Goal: Transaction & Acquisition: Book appointment/travel/reservation

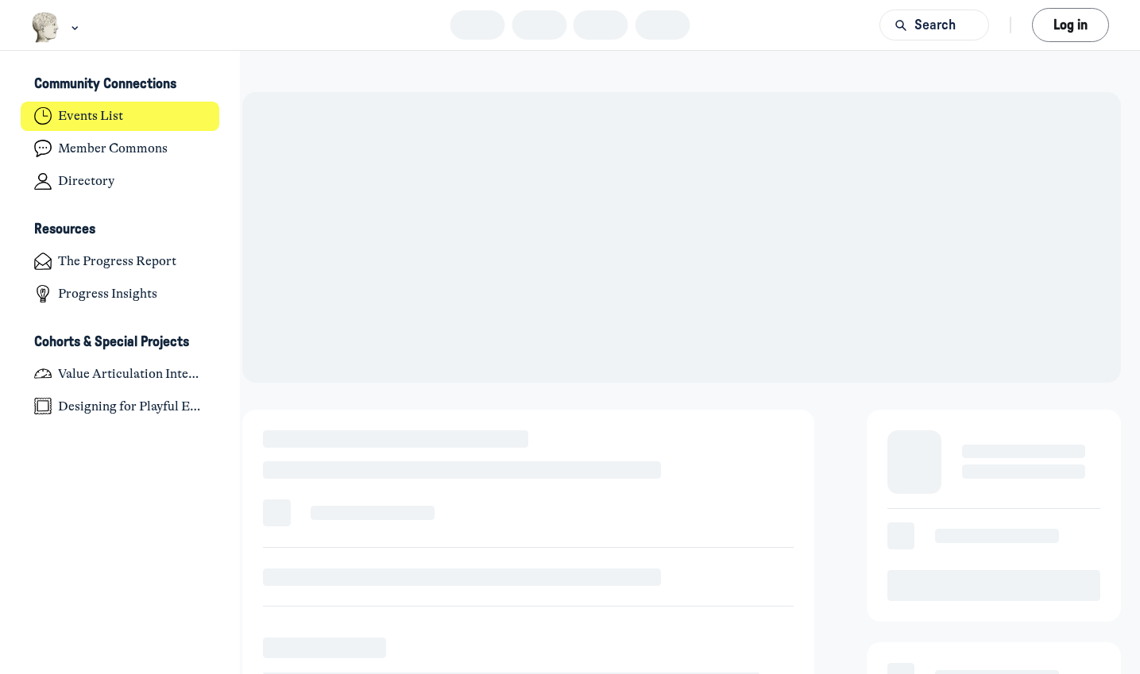
scroll to position [4816, 3122]
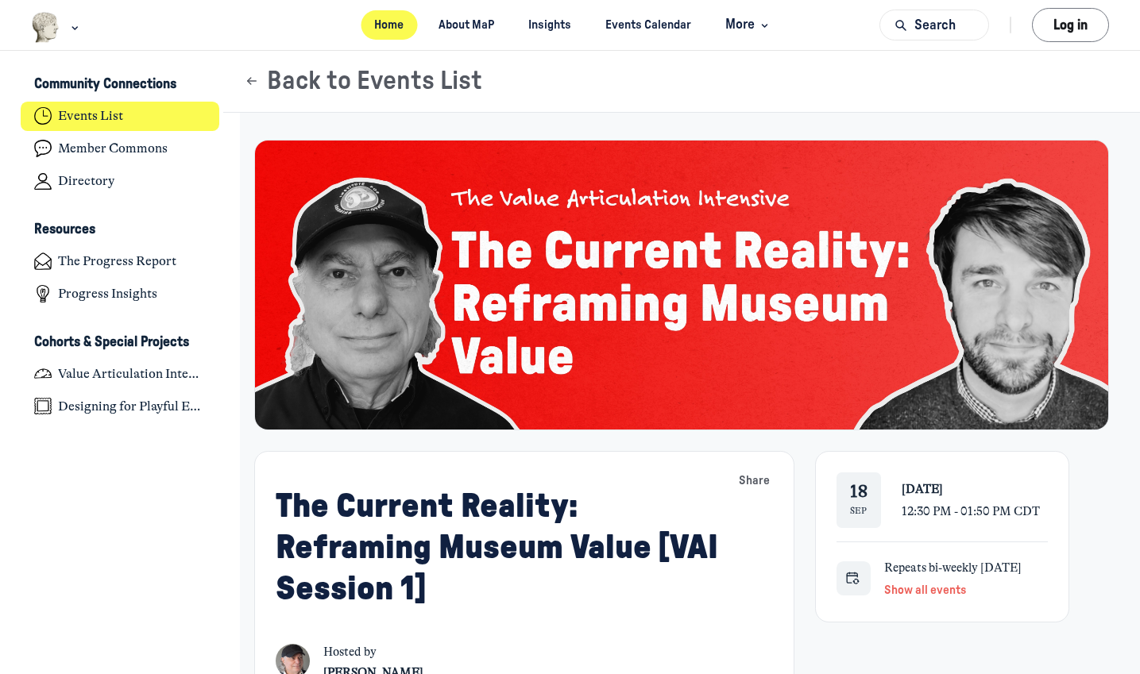
click at [384, 27] on link "Home" at bounding box center [389, 24] width 57 height 29
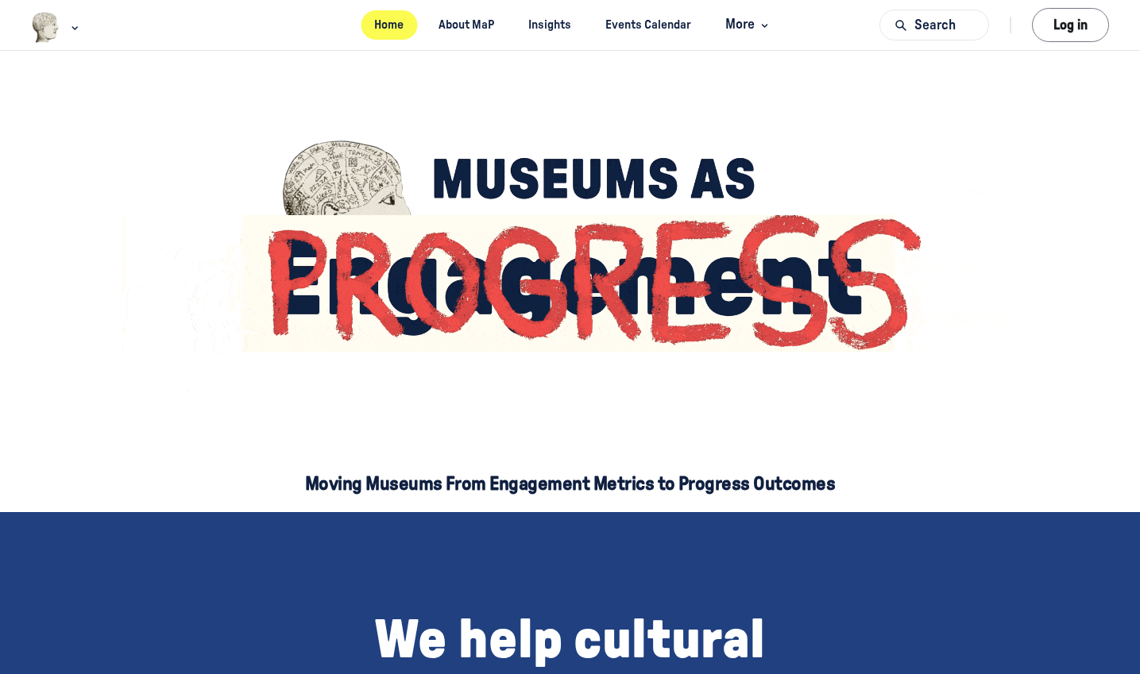
click at [396, 24] on link "Home" at bounding box center [389, 24] width 57 height 29
click at [473, 29] on li "Main navigation bar" at bounding box center [476, 24] width 55 height 29
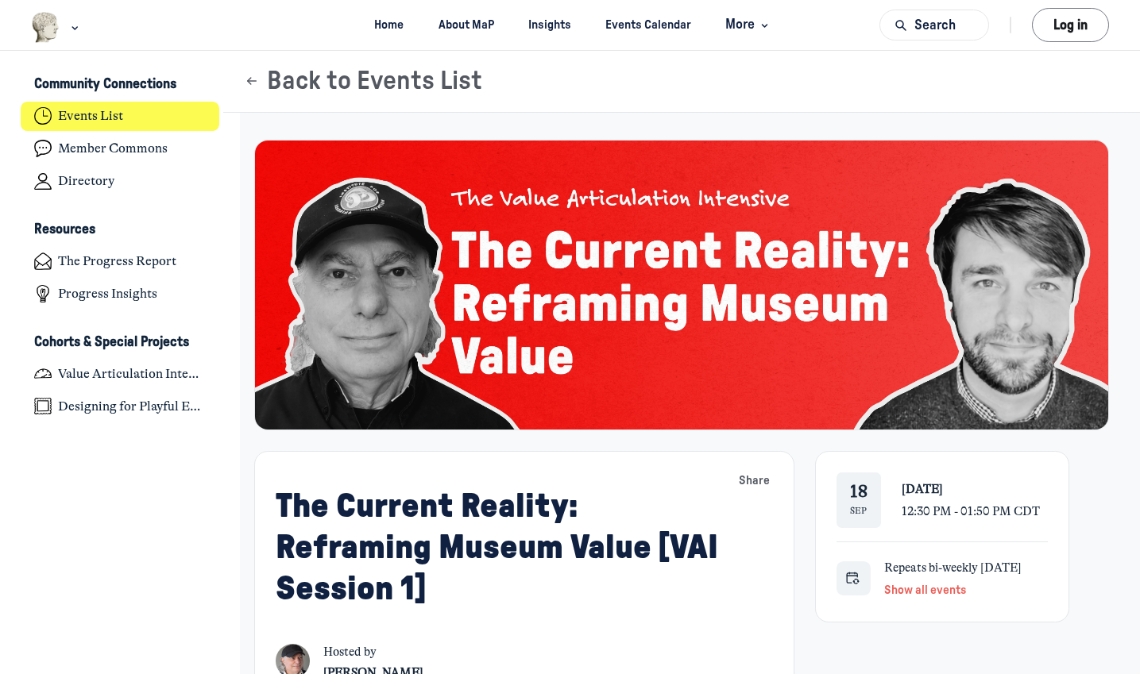
scroll to position [4816, 3122]
click at [94, 257] on h4 "The Progress Report" at bounding box center [117, 262] width 118 height 16
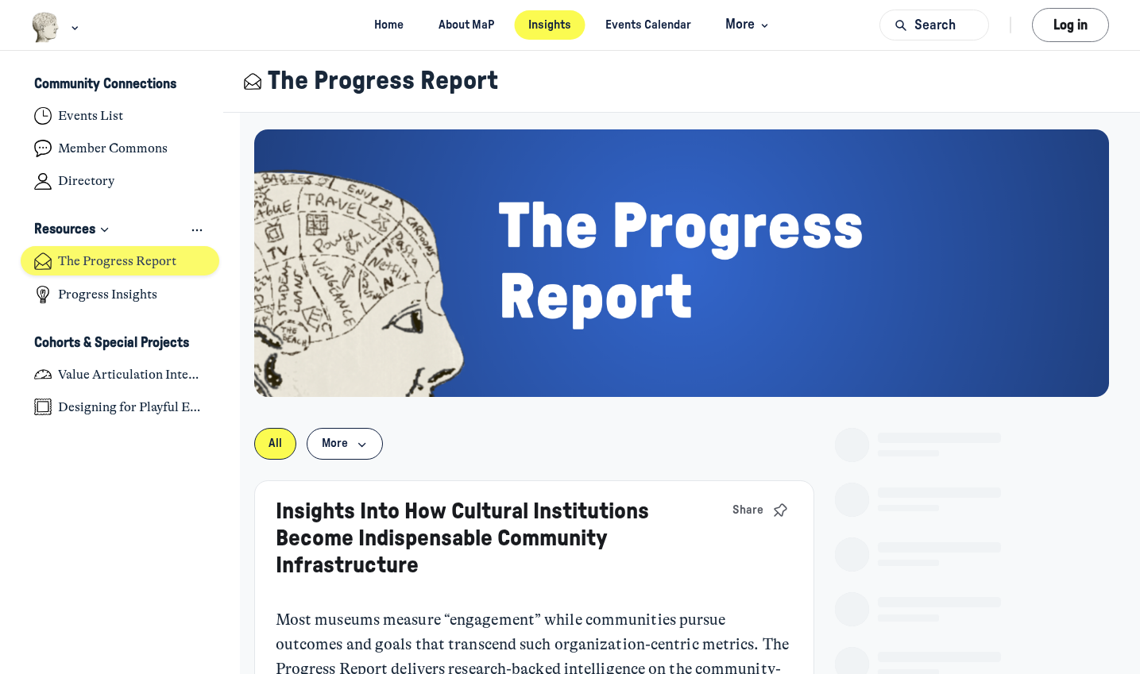
click at [94, 257] on h4 "The Progress Report" at bounding box center [117, 261] width 118 height 16
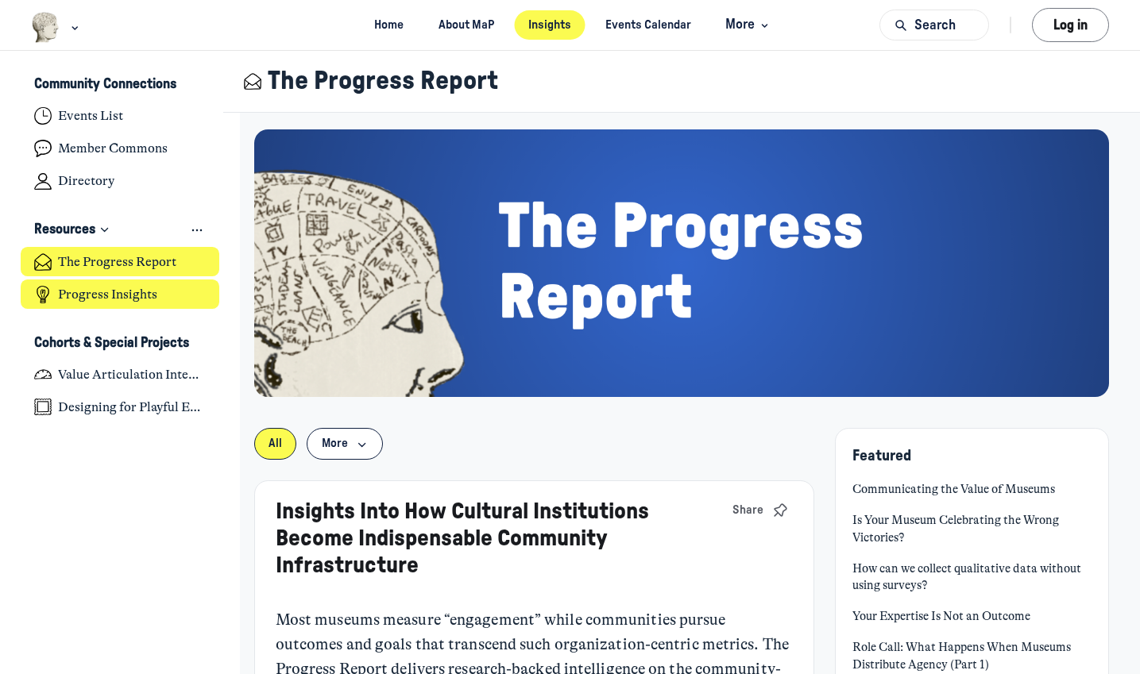
click at [87, 295] on h4 "Progress Insights" at bounding box center [107, 295] width 99 height 16
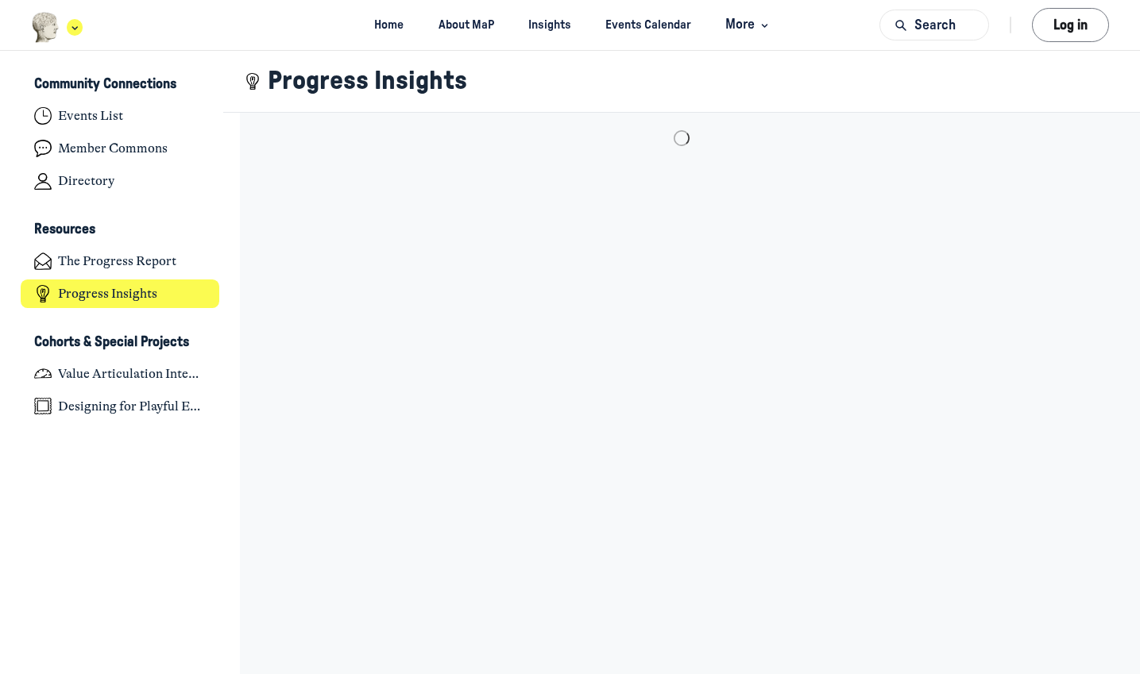
click at [73, 29] on icon "Main navigation bar" at bounding box center [75, 28] width 16 height 10
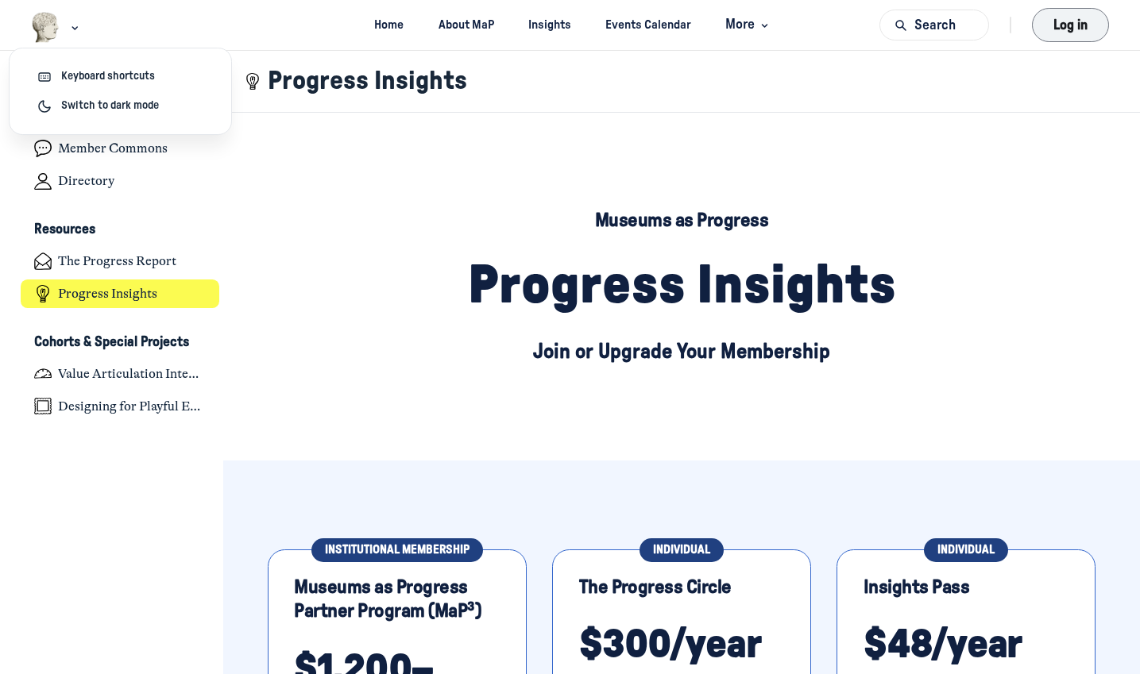
click at [1067, 30] on button "Log in" at bounding box center [1070, 25] width 77 height 34
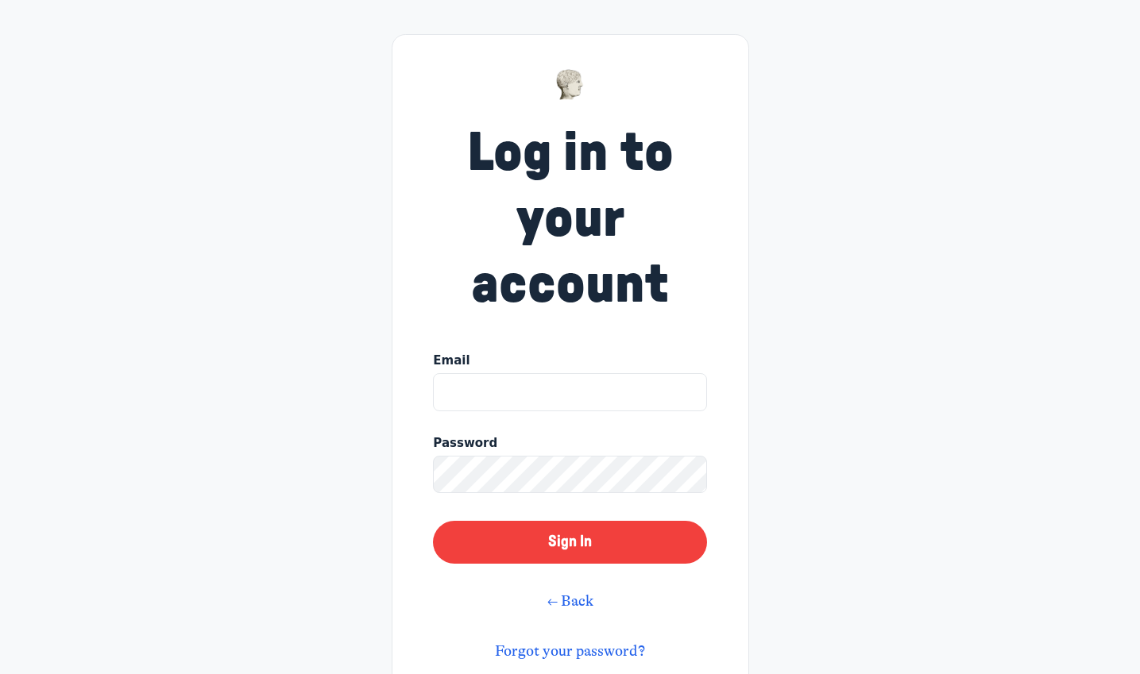
click at [821, 224] on div "Log in to your account Email Password Sign In ← Back Forgot your password?" at bounding box center [570, 366] width 1140 height 732
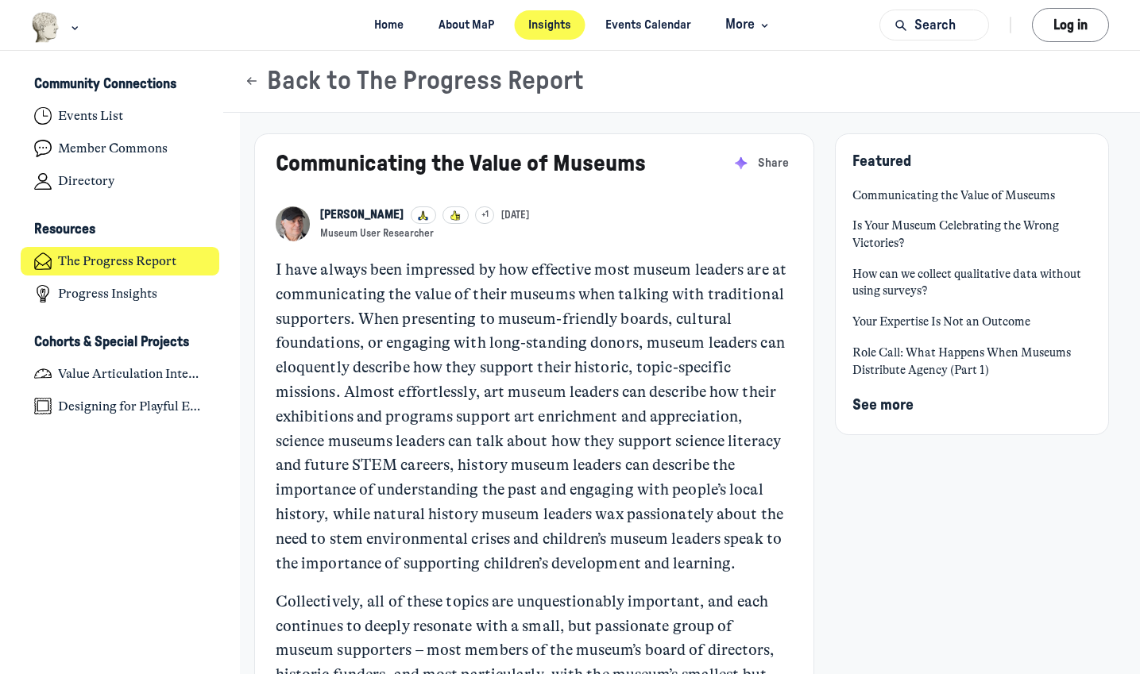
scroll to position [4816, 3122]
click at [1058, 28] on button "Log in" at bounding box center [1070, 25] width 77 height 34
click at [152, 377] on h4 "Value Articulation Intensive (Cultural Leadership Lab)" at bounding box center [132, 375] width 148 height 16
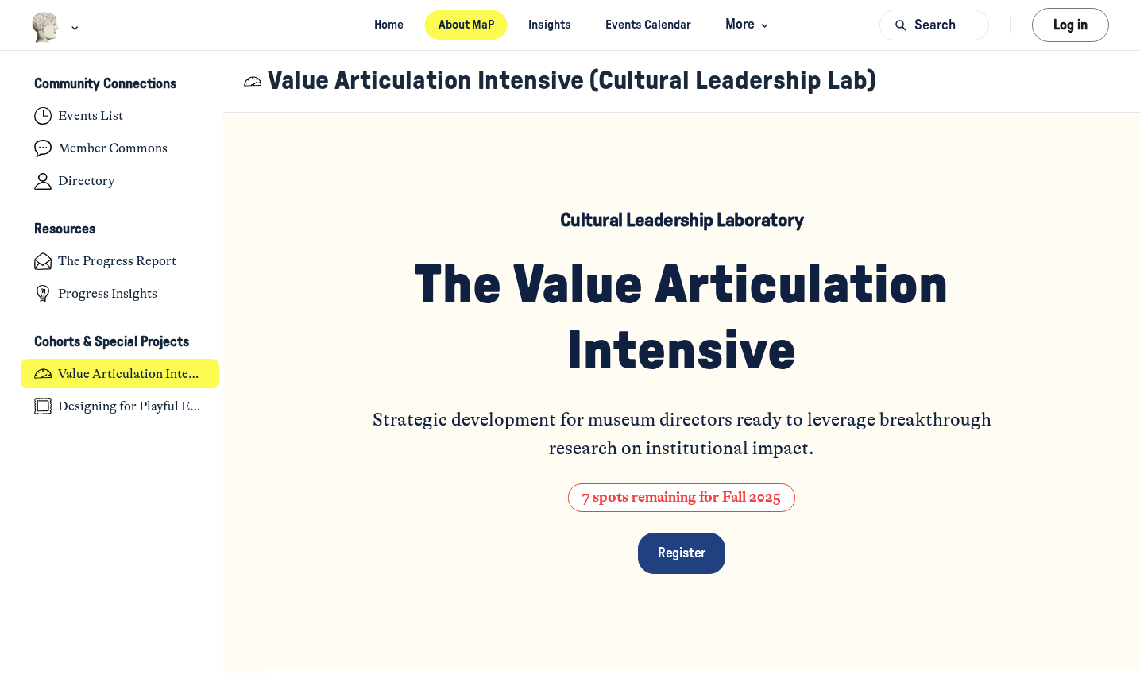
click at [472, 24] on link "About MaP" at bounding box center [465, 24] width 83 height 29
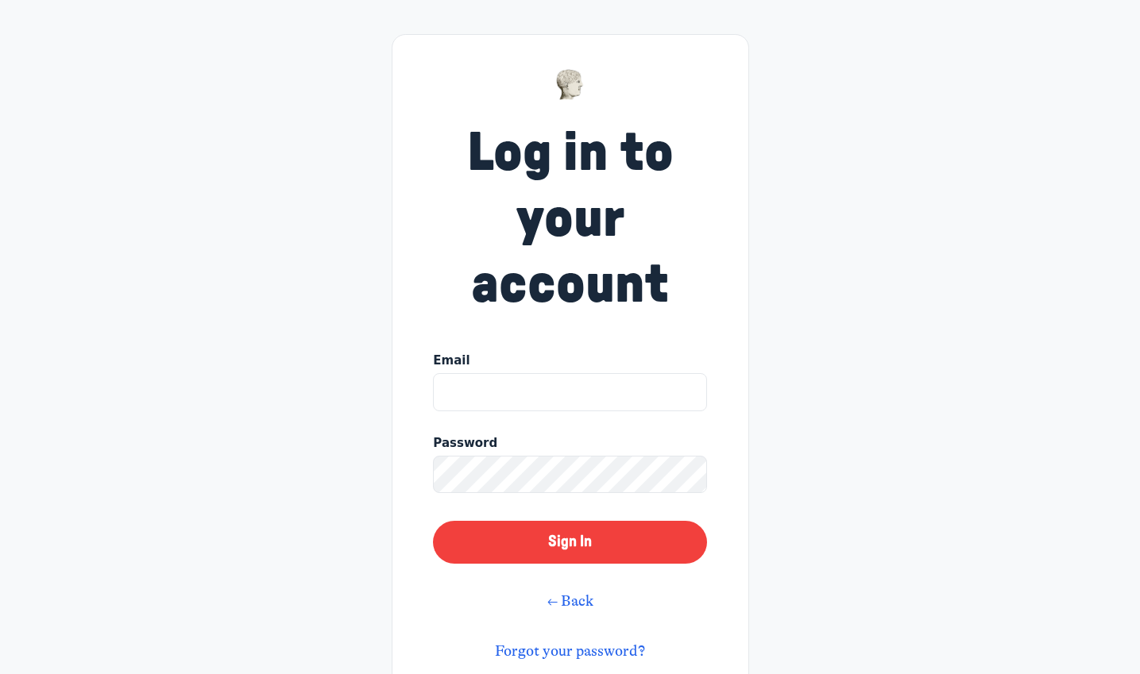
click at [600, 373] on input "Email" at bounding box center [569, 392] width 273 height 38
type input "j.vangorden@icloud.com"
click at [571, 592] on link "← Back" at bounding box center [570, 600] width 46 height 17
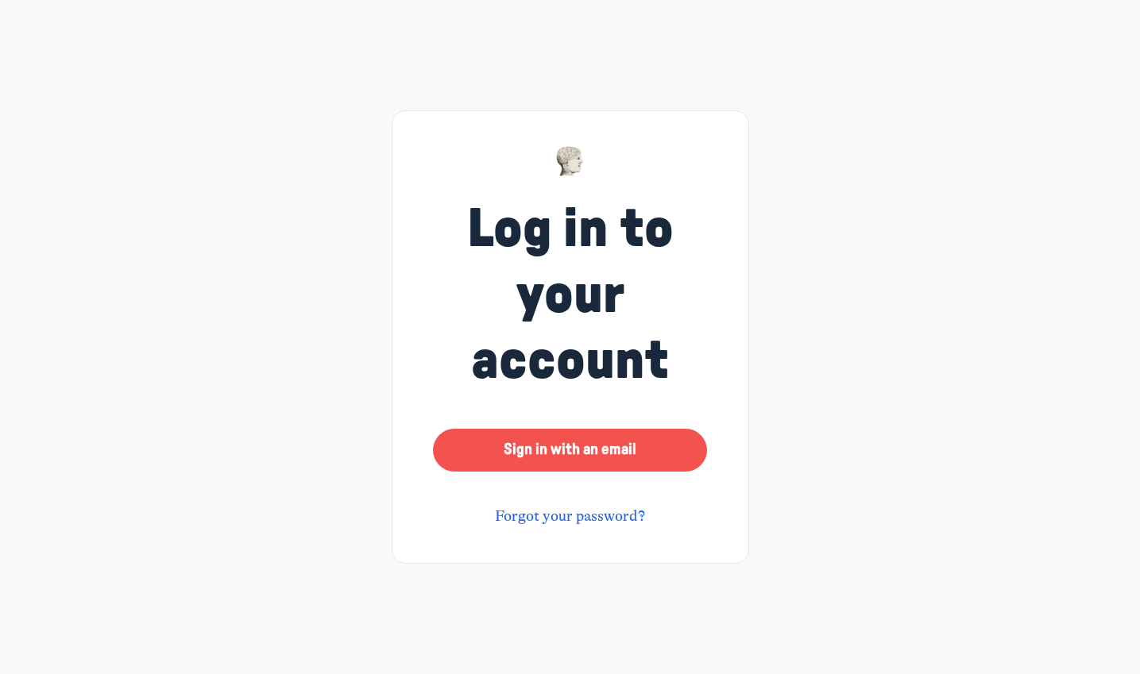
click at [565, 429] on button "Sign in with an email" at bounding box center [569, 450] width 273 height 43
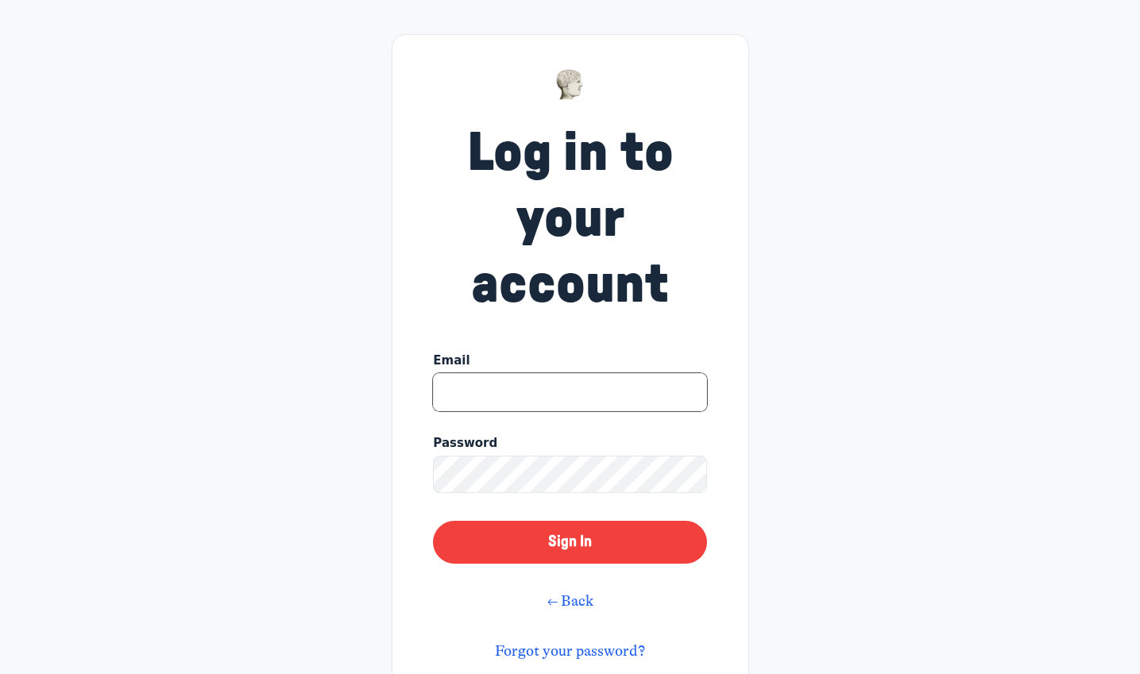
type input "j.vangorden@icloud.com"
click at [766, 395] on div "Log in to your account Email j.vangorden@icloud.com Password Sign In ← Back For…" at bounding box center [570, 366] width 1140 height 732
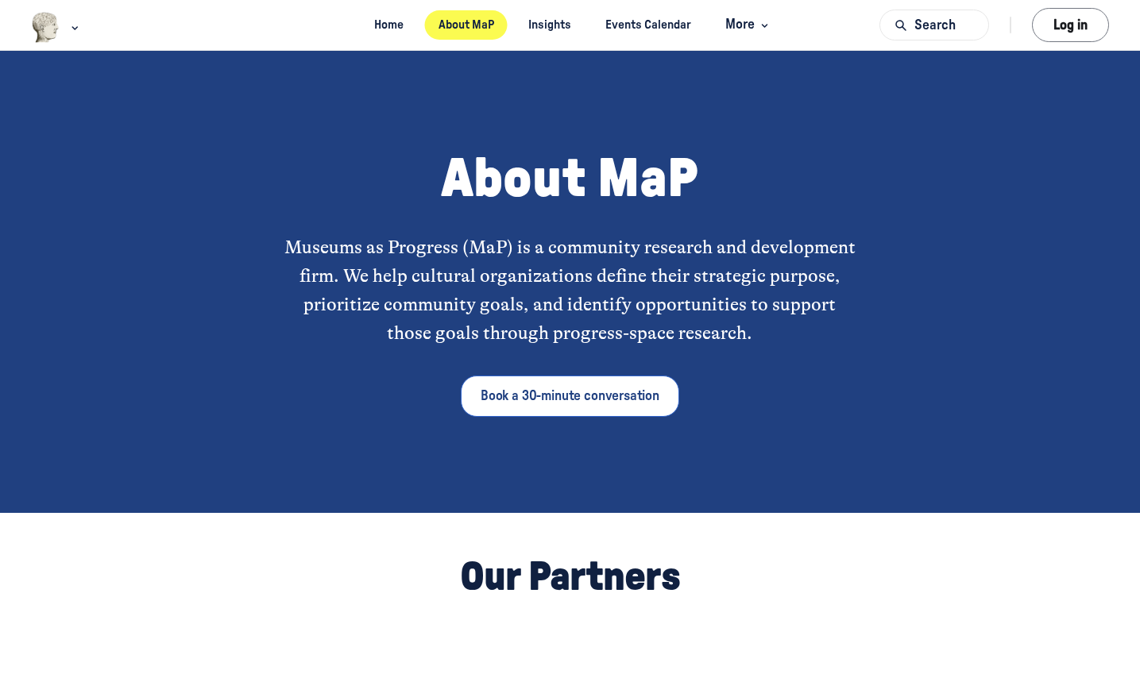
click at [472, 24] on link "About MaP" at bounding box center [465, 24] width 83 height 29
click at [628, 26] on link "Events Calendar" at bounding box center [649, 24] width 114 height 29
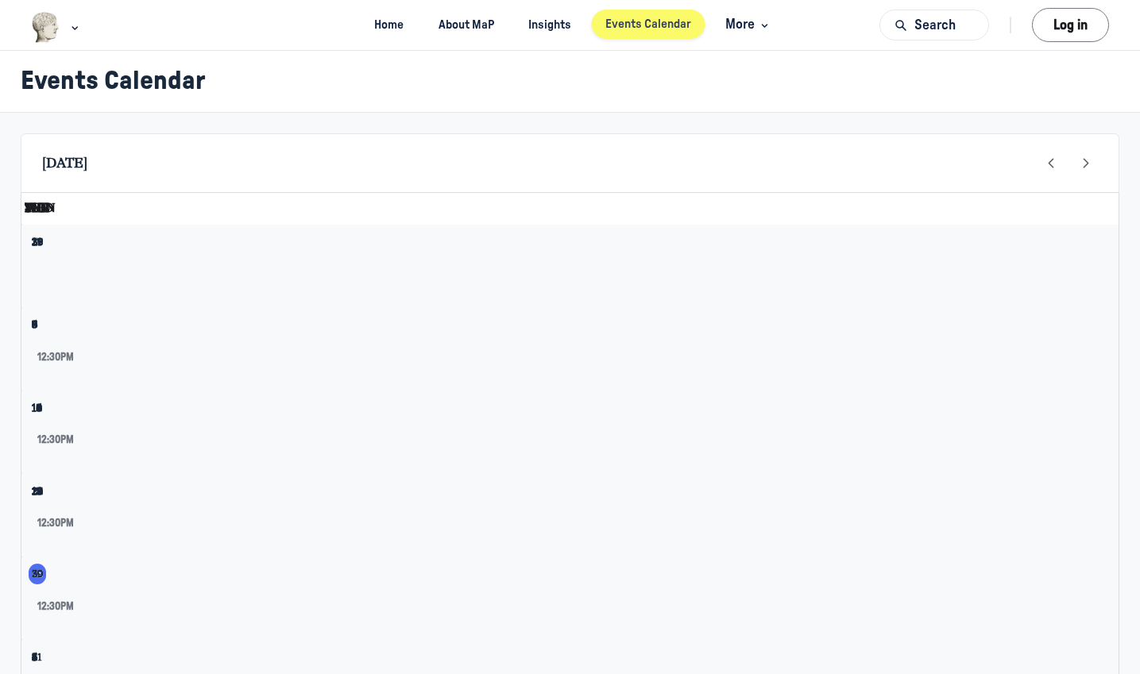
click at [628, 26] on link "Events Calendar" at bounding box center [649, 24] width 114 height 29
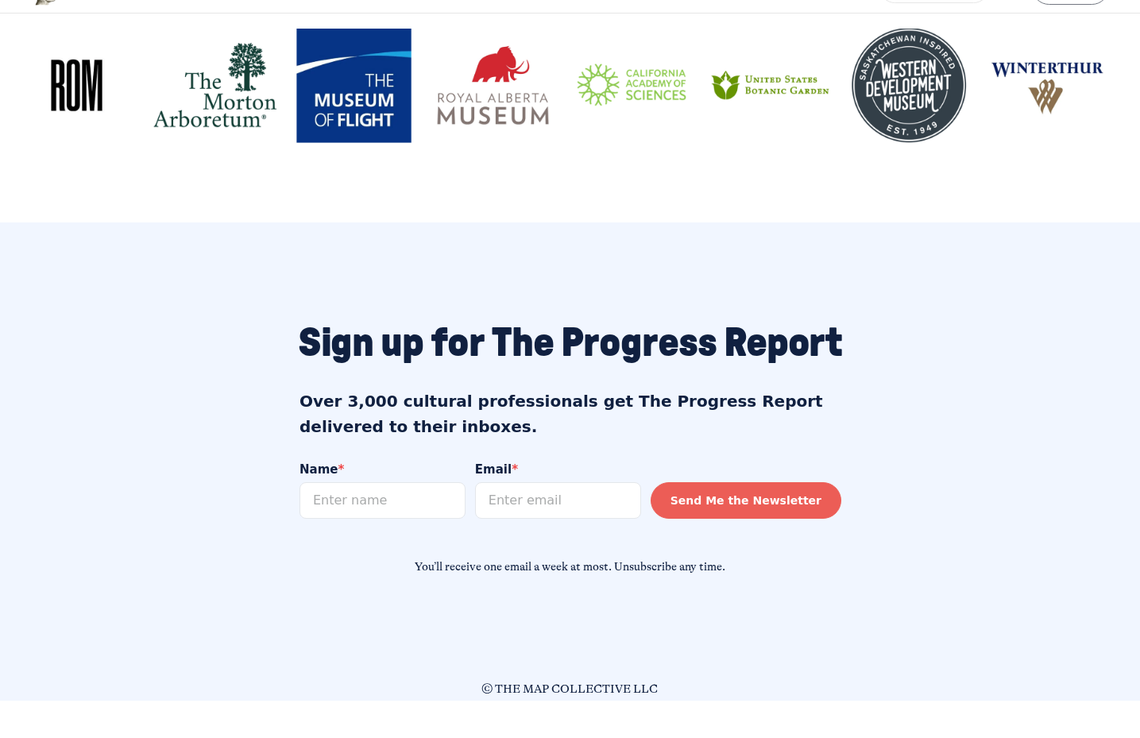
scroll to position [3, 0]
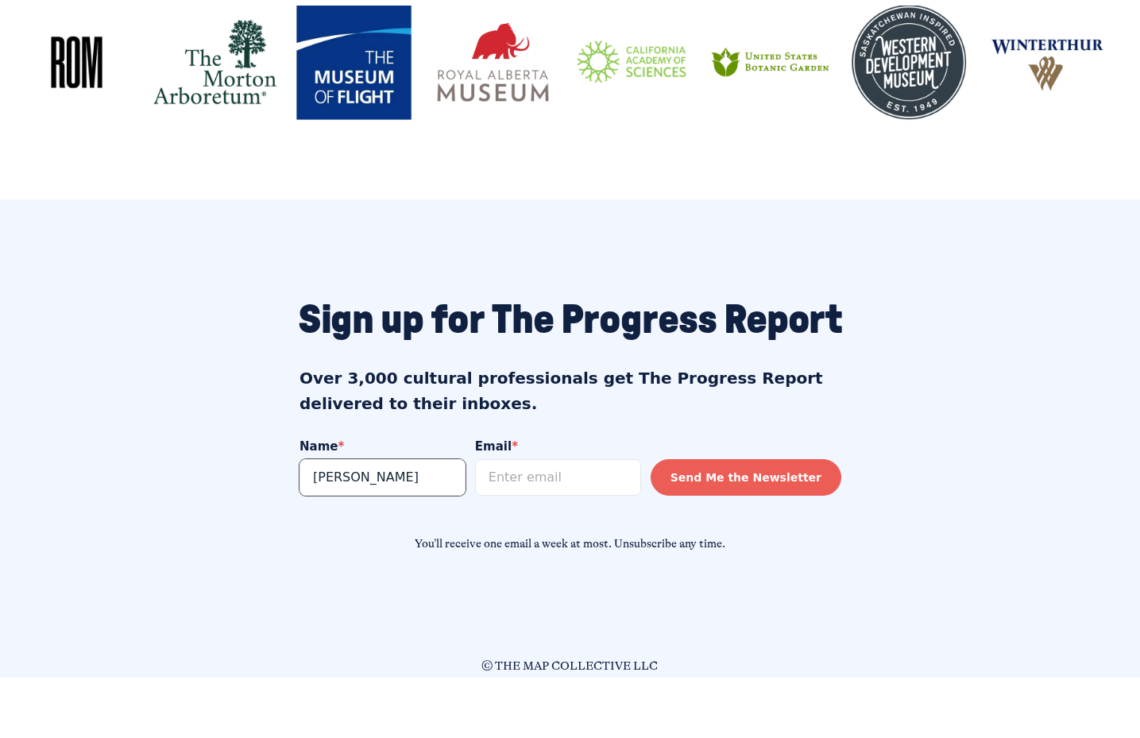
type input "Jill VanGorden"
type input "j."
type input "j.vangorden@icloud.com"
click at [715, 472] on button "Send Me the Newsletter" at bounding box center [745, 477] width 191 height 37
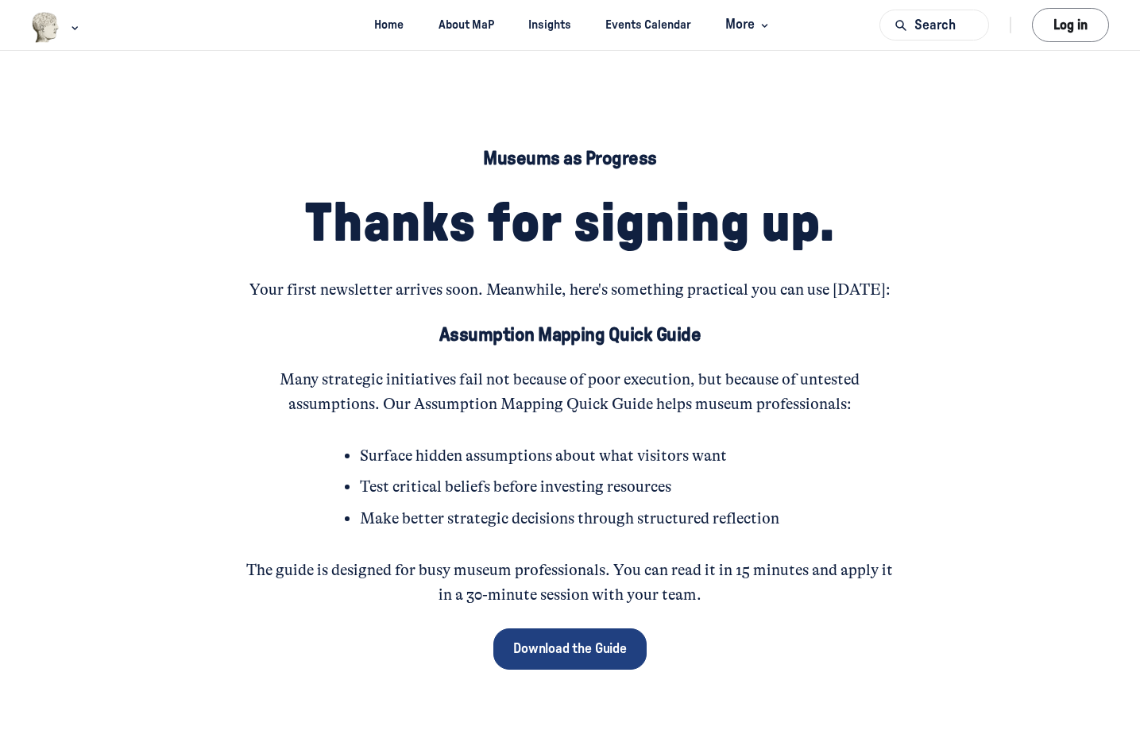
click at [967, 194] on div "Museums as Progress Thanks for signing up. Your first newsletter arrives soon. …" at bounding box center [570, 440] width 1098 height 778
click at [559, 26] on link "Insights" at bounding box center [549, 24] width 71 height 29
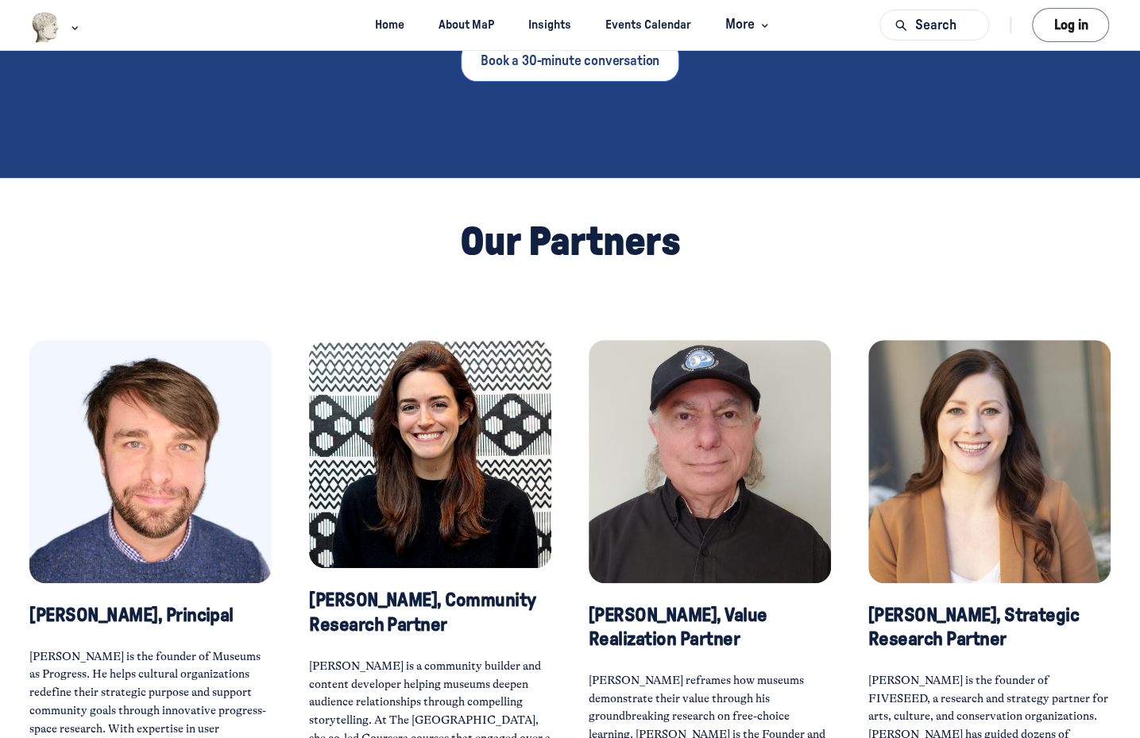
scroll to position [19, 0]
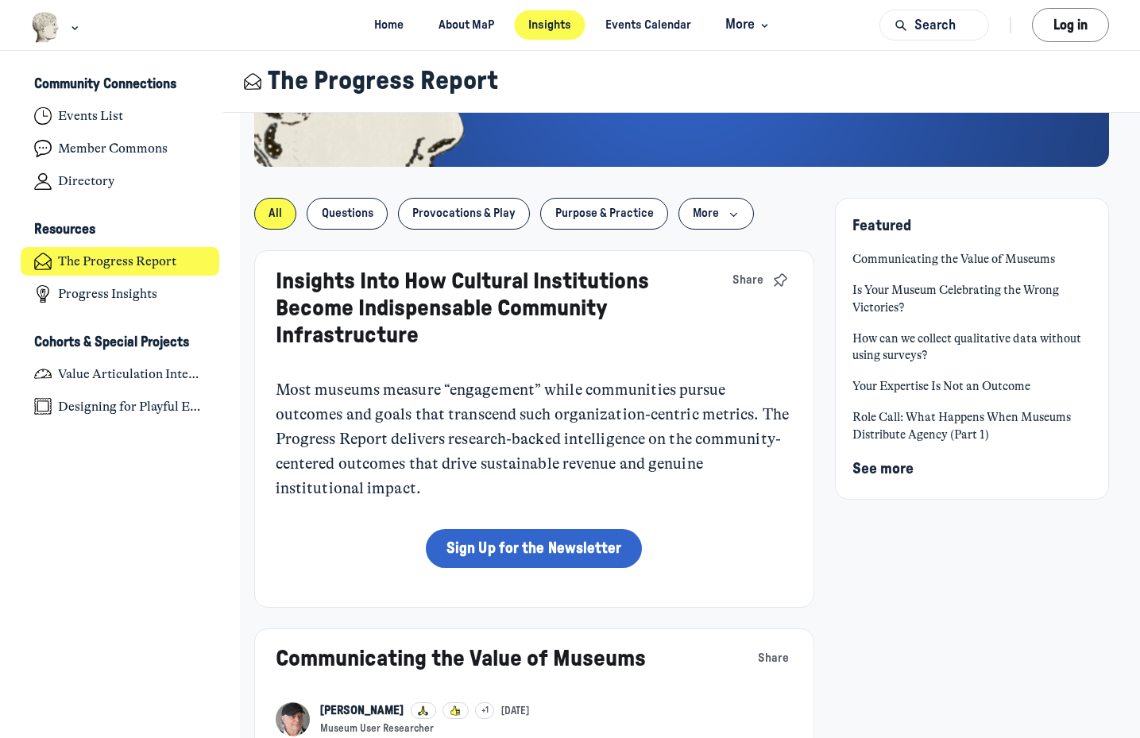
scroll to position [245, 0]
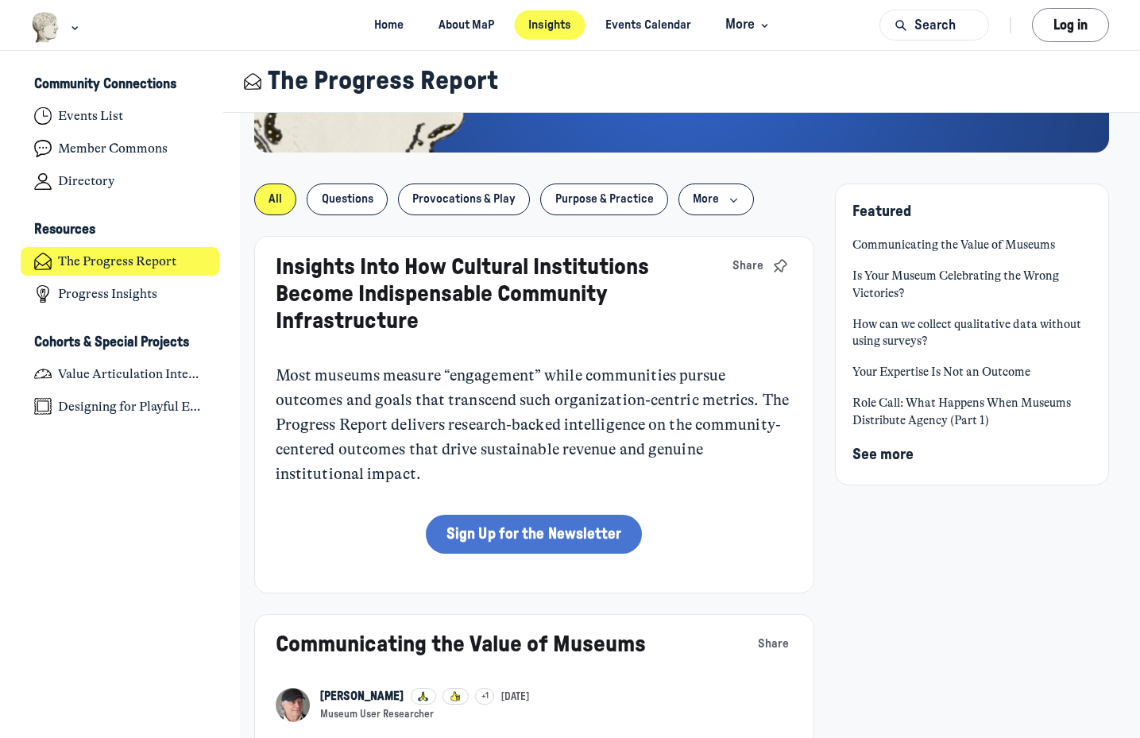
click at [493, 527] on link "Sign Up for the Newsletter" at bounding box center [534, 535] width 216 height 40
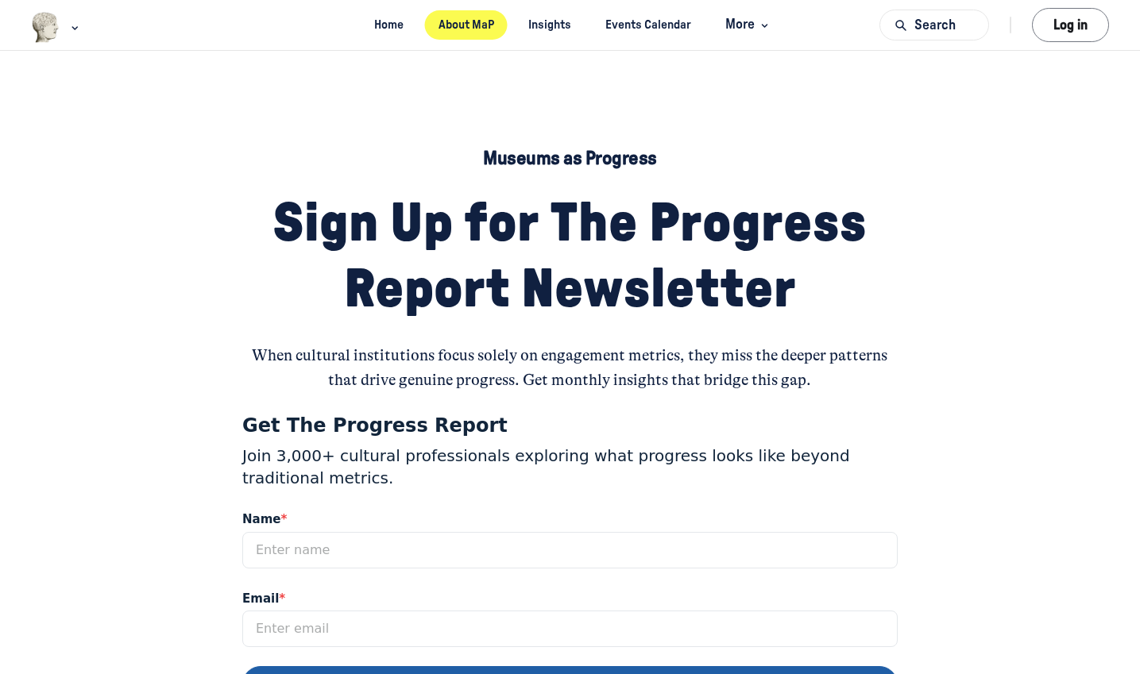
click at [465, 25] on link "About MaP" at bounding box center [465, 24] width 83 height 29
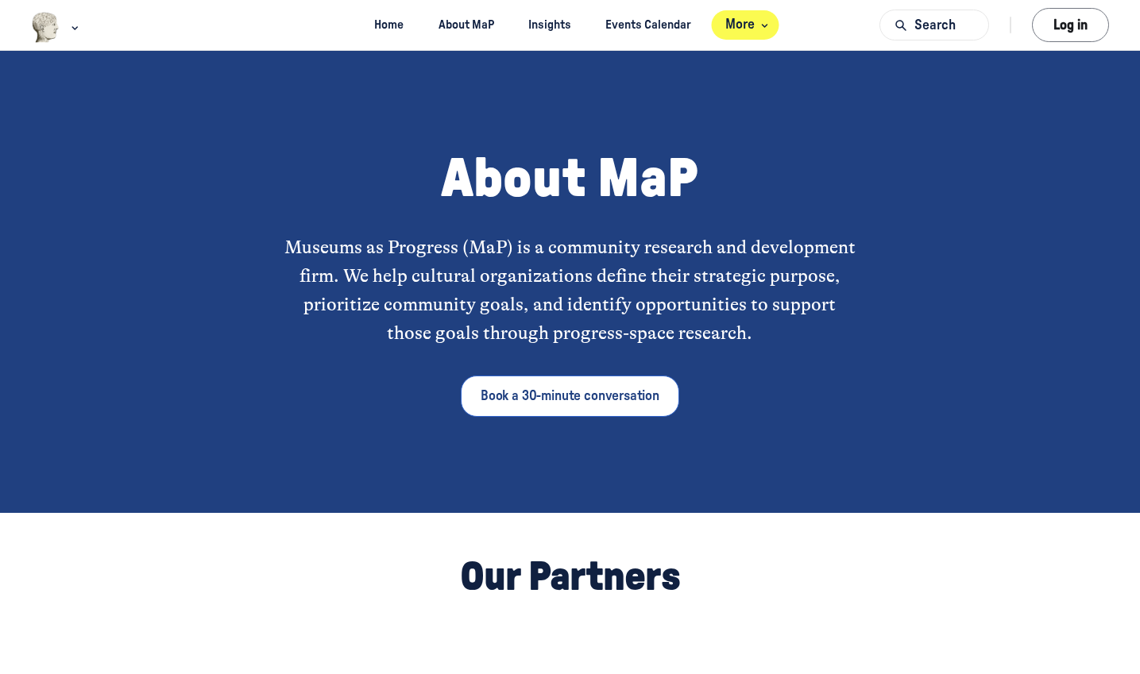
click at [741, 26] on span "More" at bounding box center [748, 24] width 47 height 21
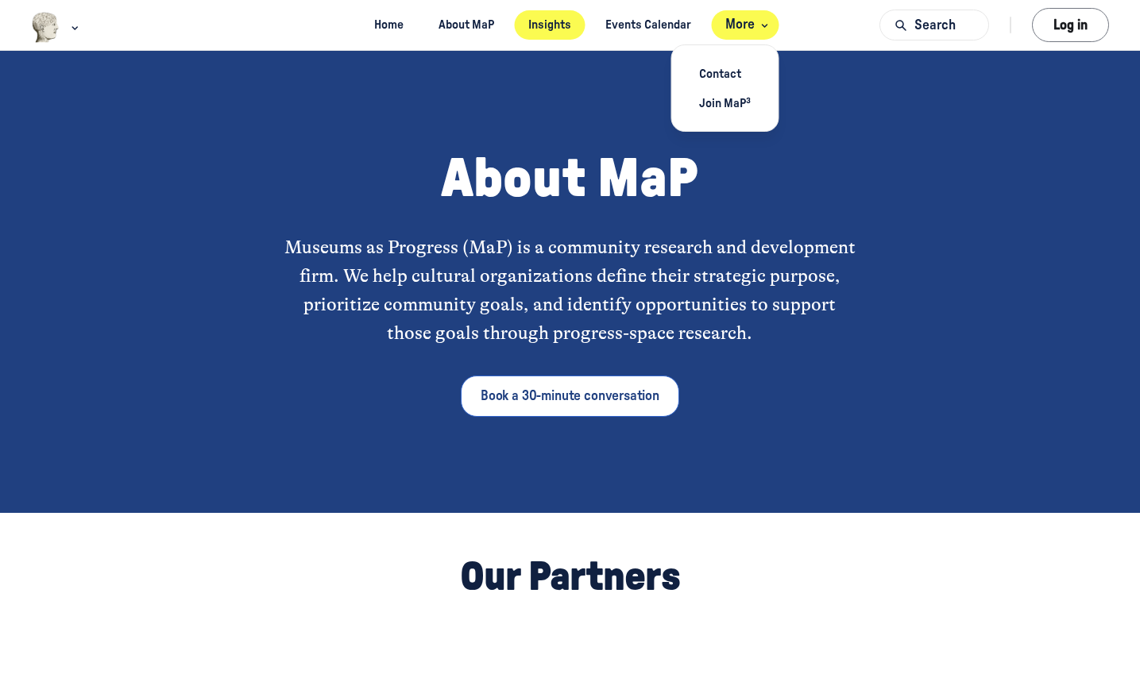
click at [557, 25] on link "Insights" at bounding box center [549, 24] width 71 height 29
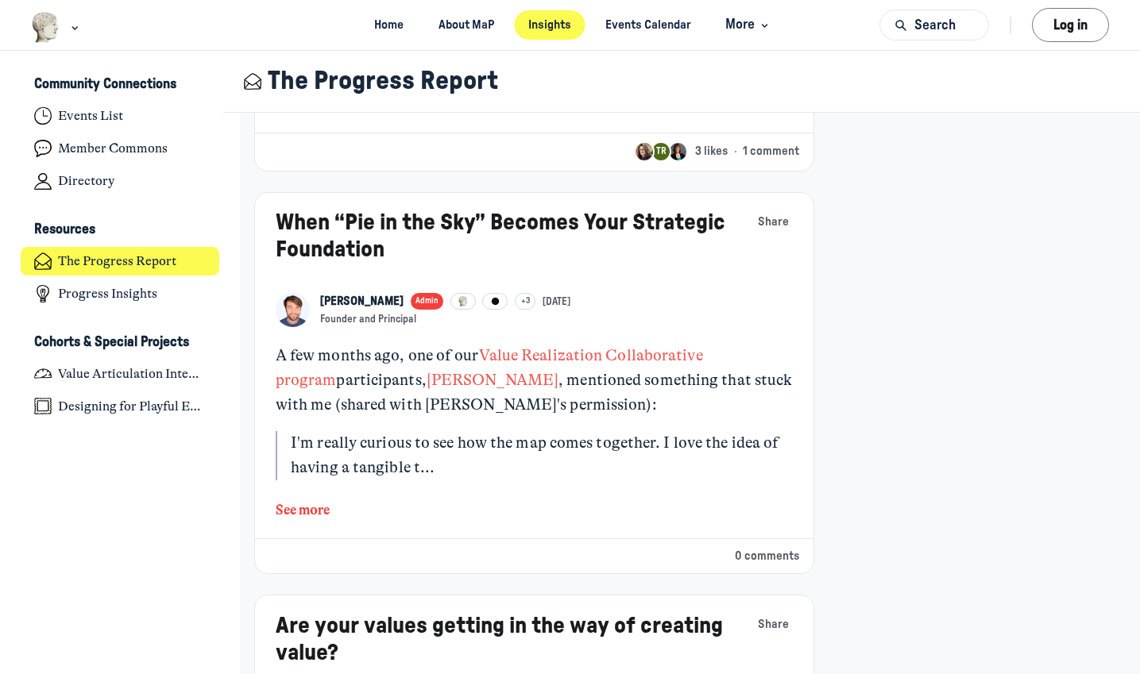
scroll to position [3037, 0]
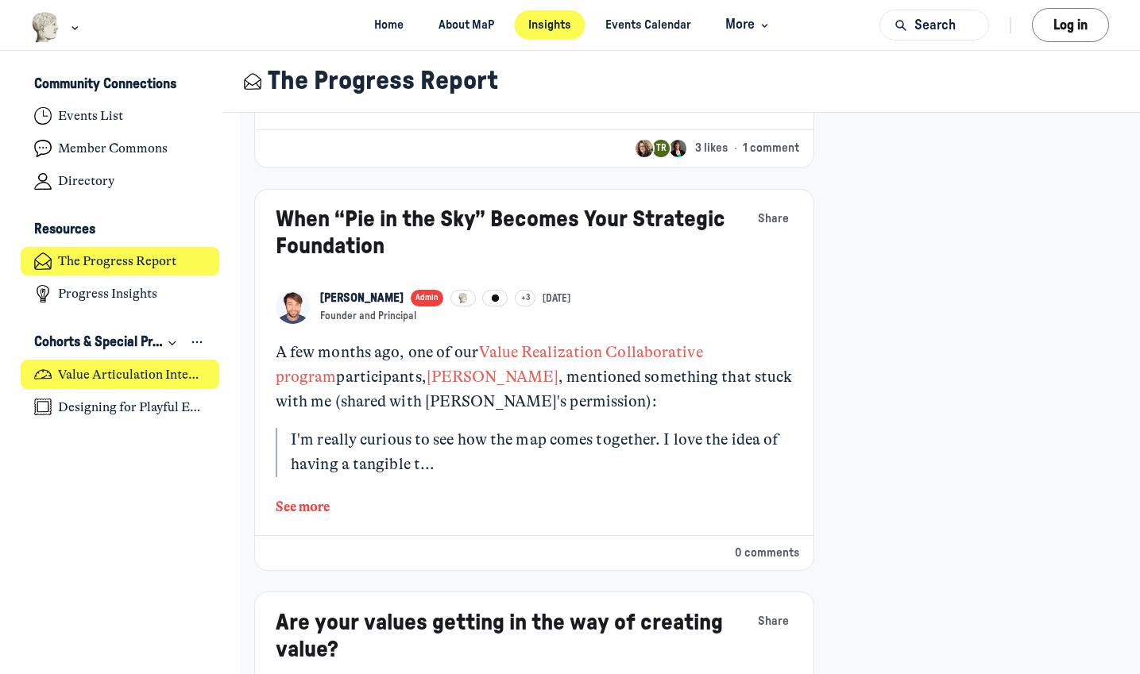
click at [182, 372] on h4 "Value Articulation Intensive (Cultural Leadership Lab)" at bounding box center [132, 375] width 148 height 16
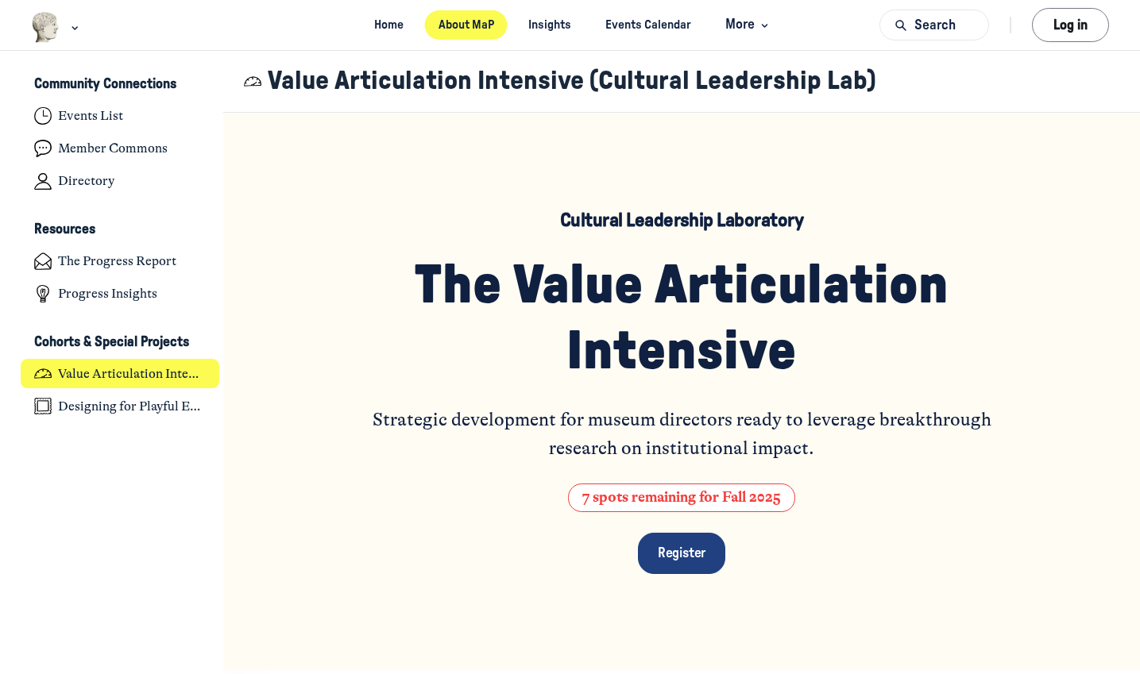
click at [462, 27] on link "About MaP" at bounding box center [465, 24] width 83 height 29
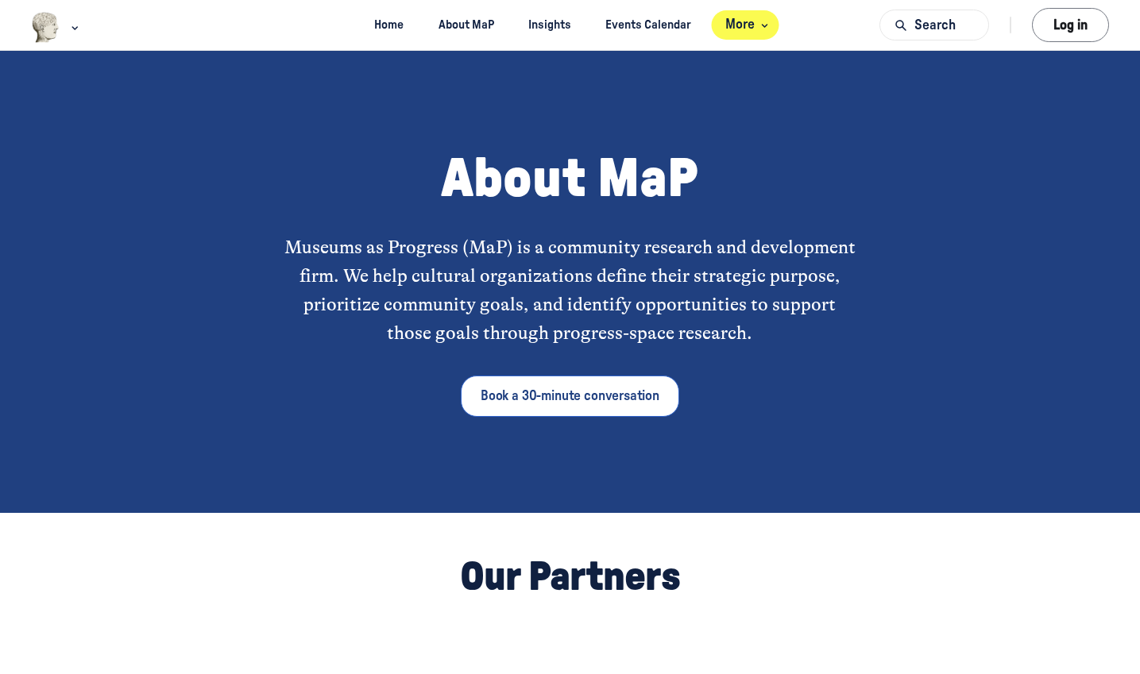
click at [747, 25] on span "More" at bounding box center [748, 24] width 47 height 21
click at [725, 102] on link "Join MaP³" at bounding box center [724, 102] width 79 height 29
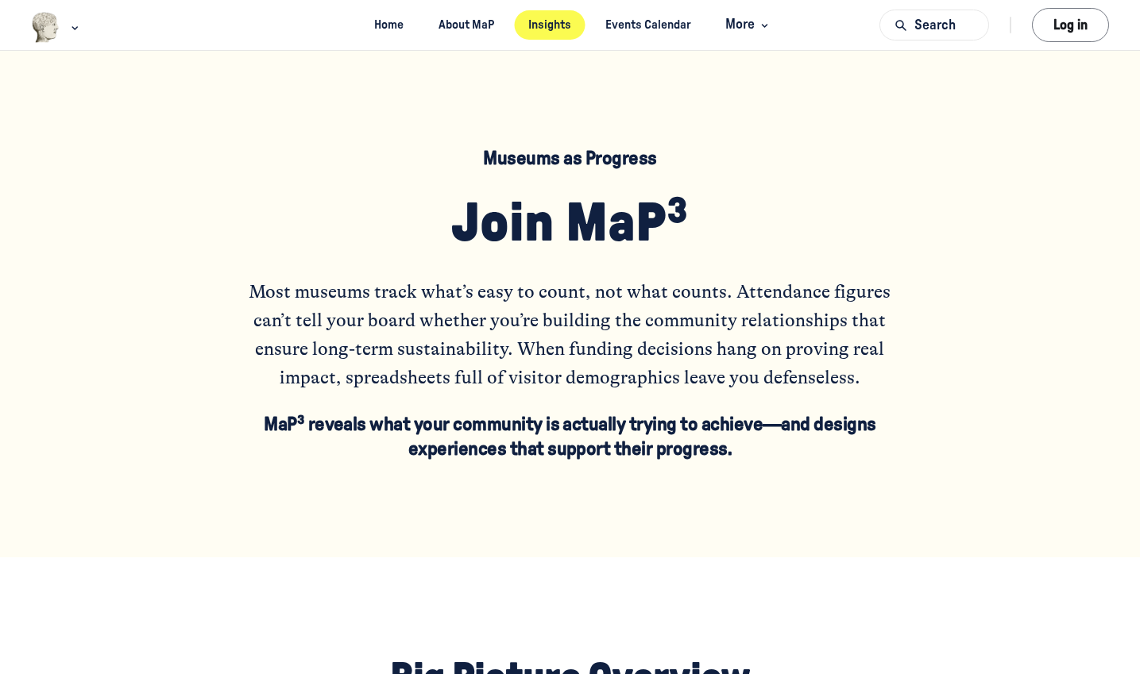
click at [554, 27] on link "Insights" at bounding box center [549, 24] width 71 height 29
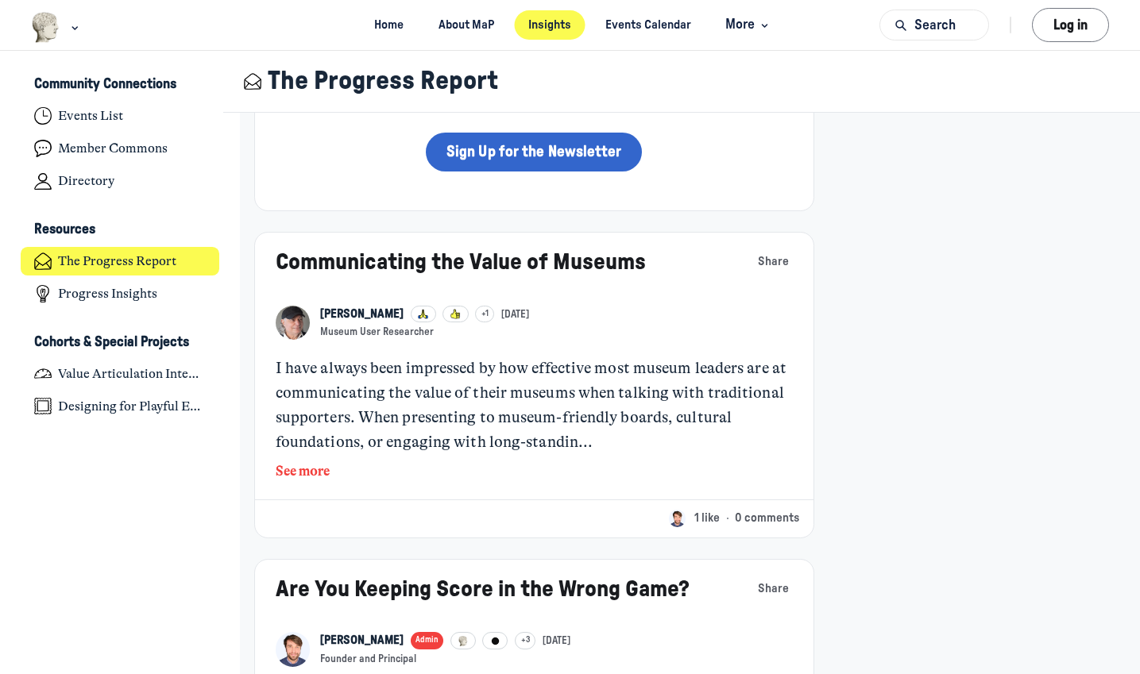
scroll to position [631, 0]
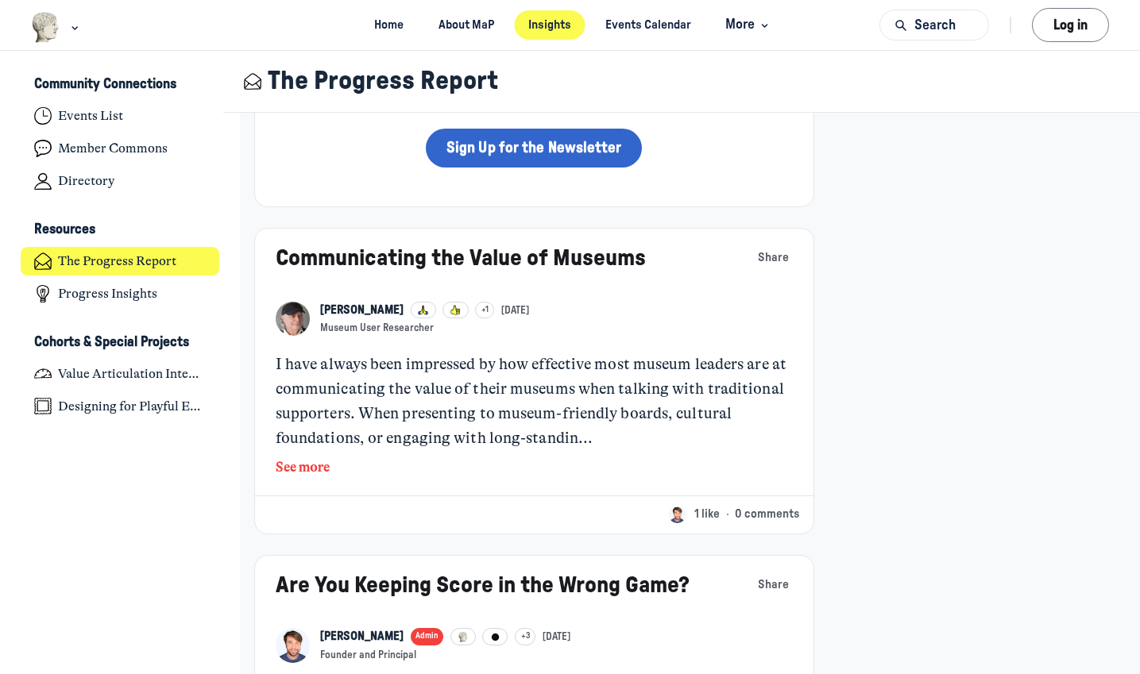
click at [318, 460] on button "See more" at bounding box center [534, 467] width 517 height 21
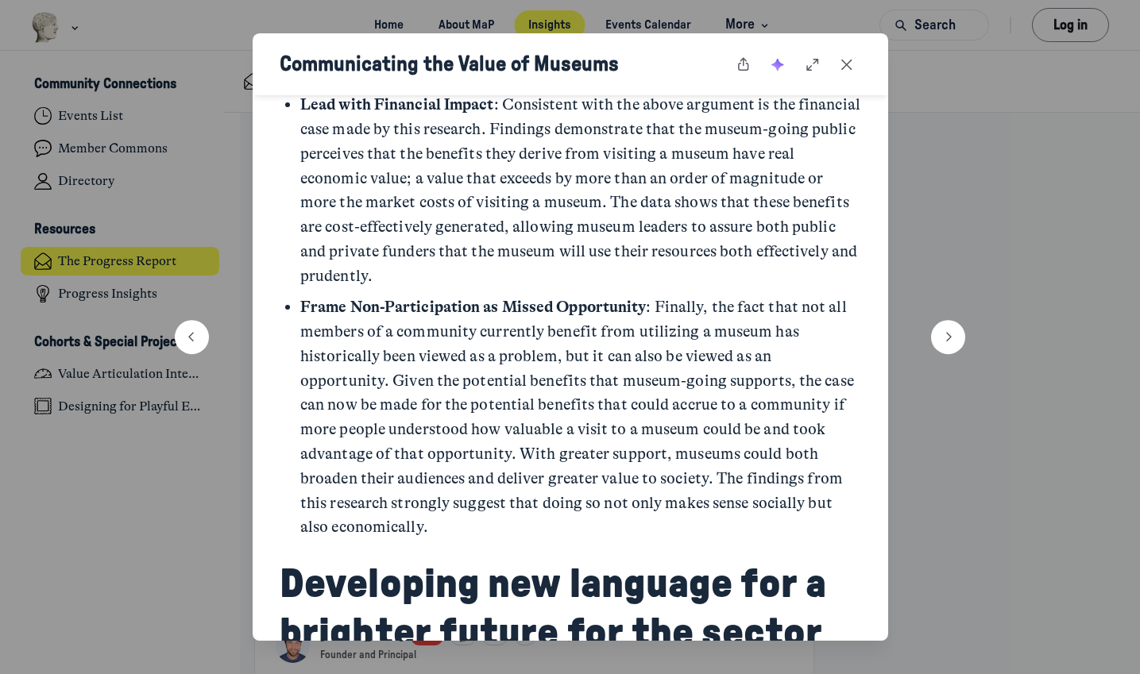
scroll to position [4861, 0]
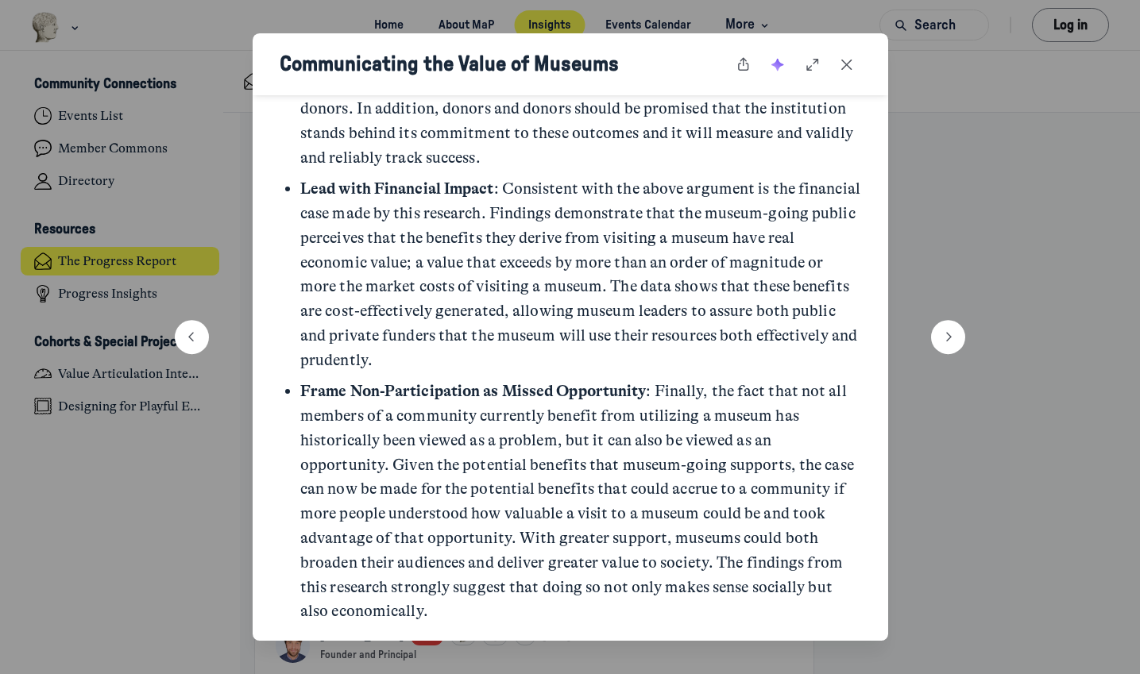
click at [935, 227] on div at bounding box center [570, 337] width 1140 height 674
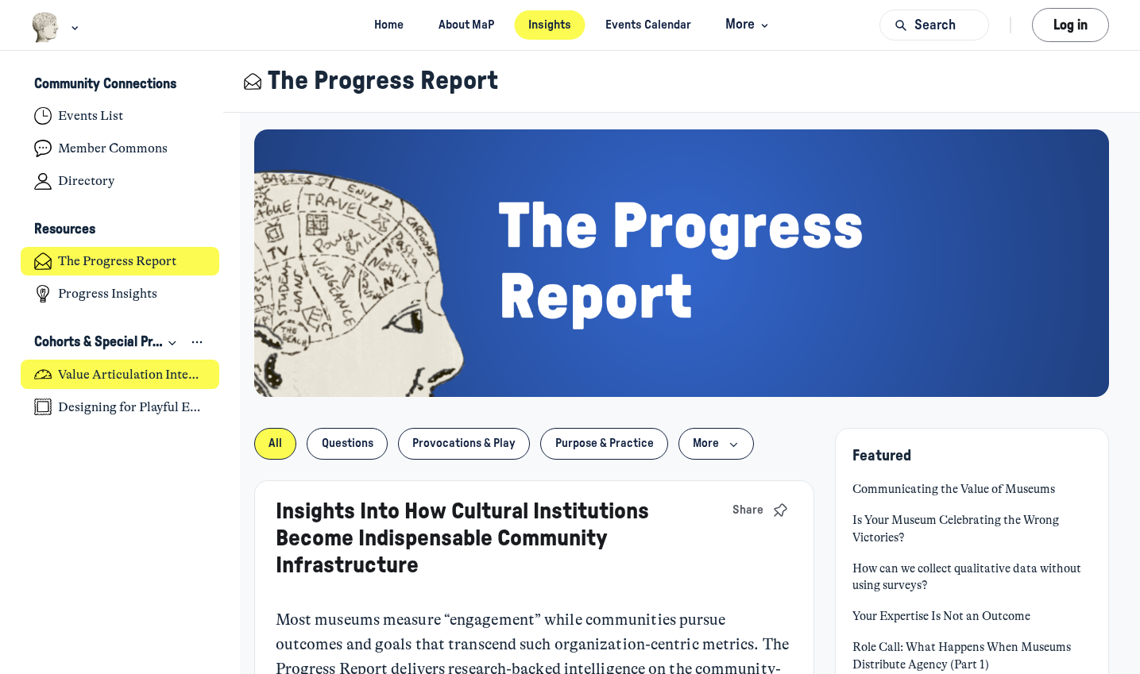
click at [168, 372] on h4 "Value Articulation Intensive (Cultural Leadership Lab)" at bounding box center [132, 375] width 148 height 16
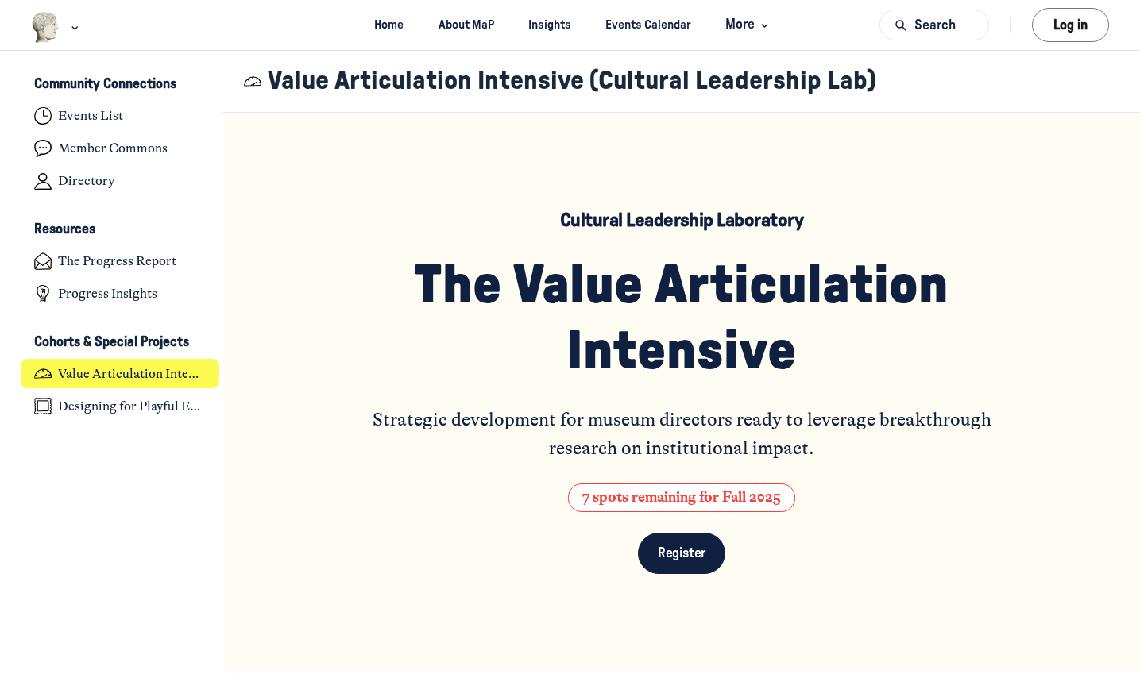
click at [663, 551] on span "Register" at bounding box center [682, 553] width 48 height 14
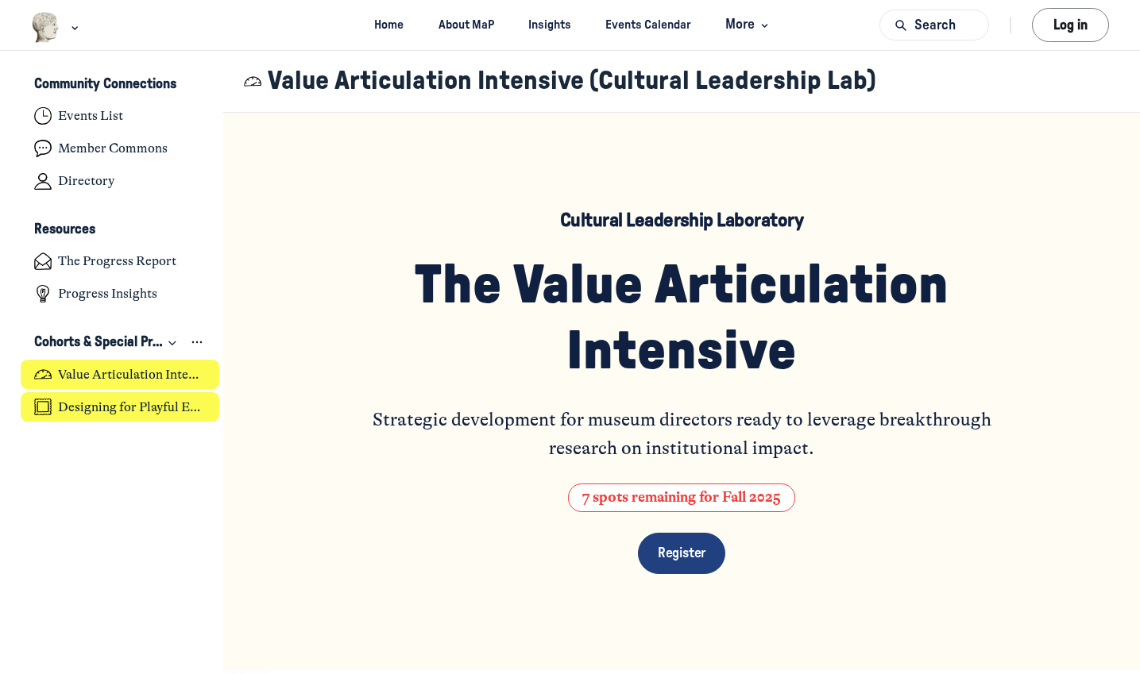
click at [129, 399] on h4 "Designing for Playful Engagement" at bounding box center [132, 407] width 148 height 16
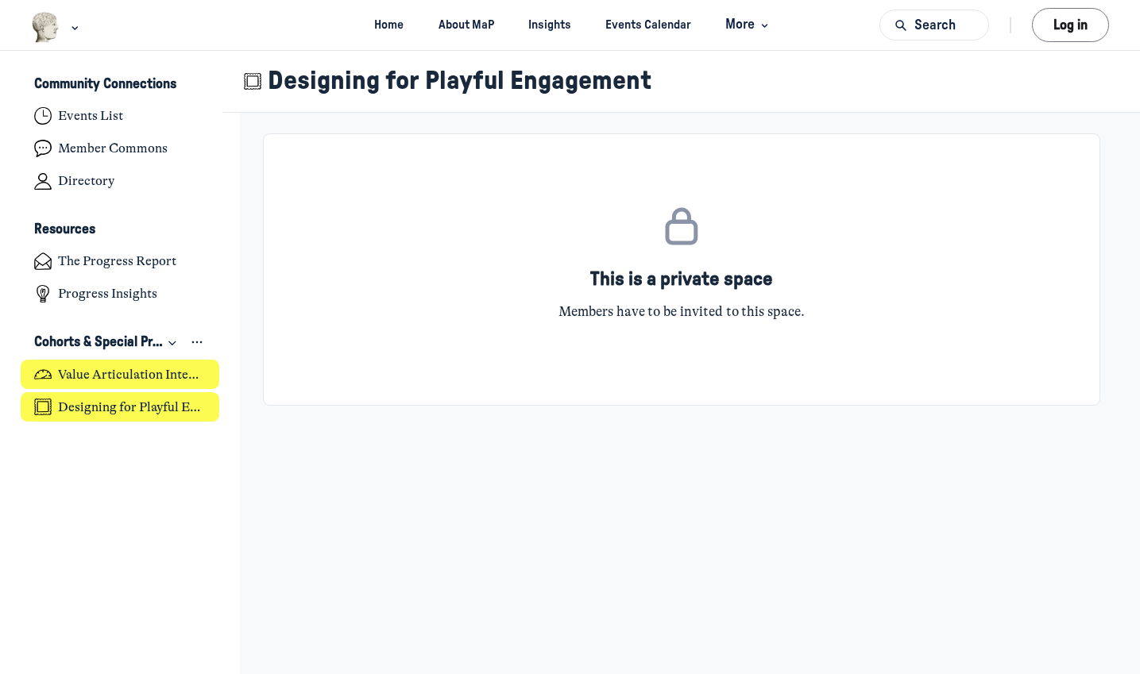
click at [129, 377] on h4 "Value Articulation Intensive (Cultural Leadership Lab)" at bounding box center [132, 375] width 148 height 16
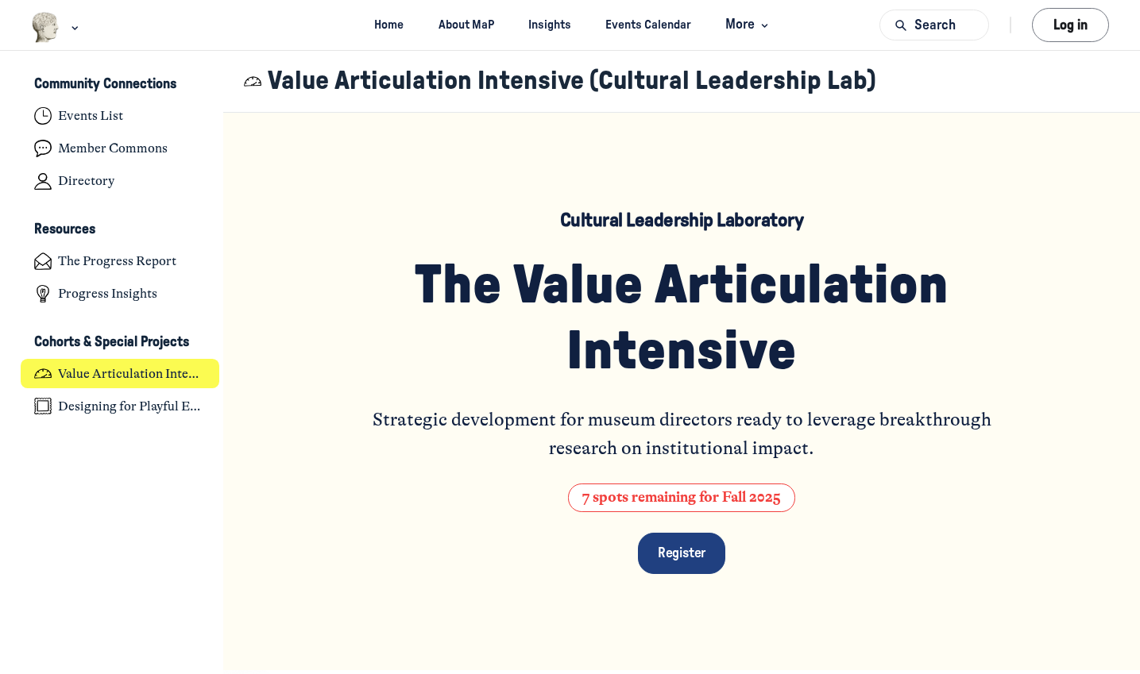
click at [604, 500] on span "7 spots remaining for Fall 2025" at bounding box center [681, 496] width 199 height 17
click at [666, 554] on span "Register" at bounding box center [682, 553] width 48 height 14
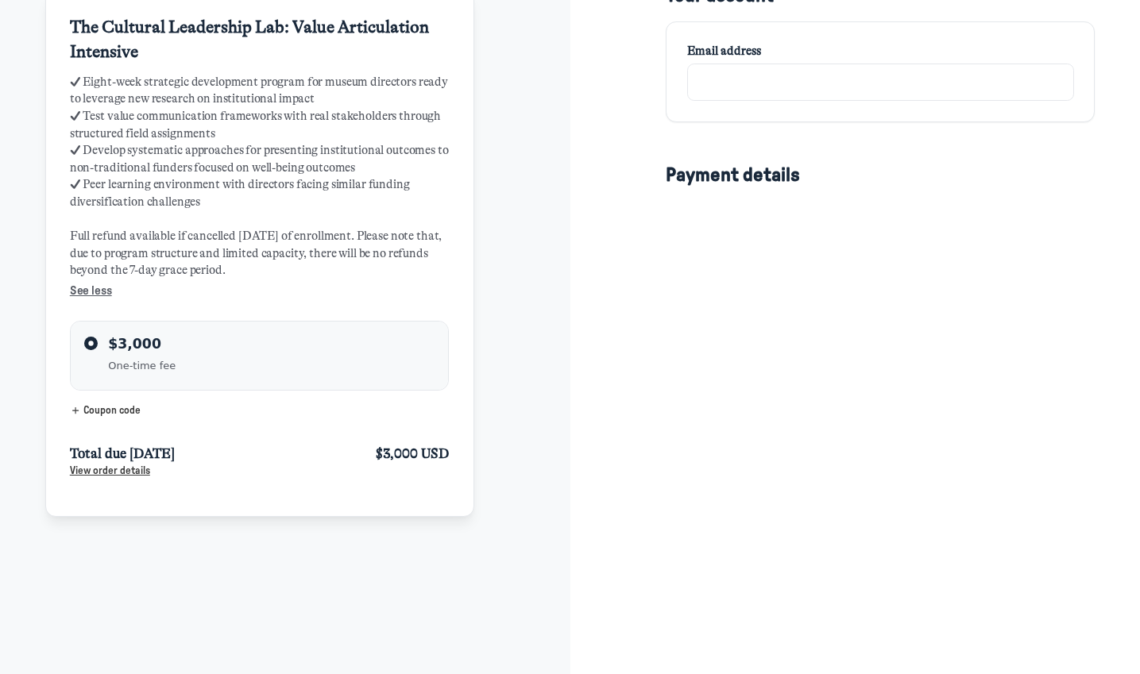
scroll to position [29, 0]
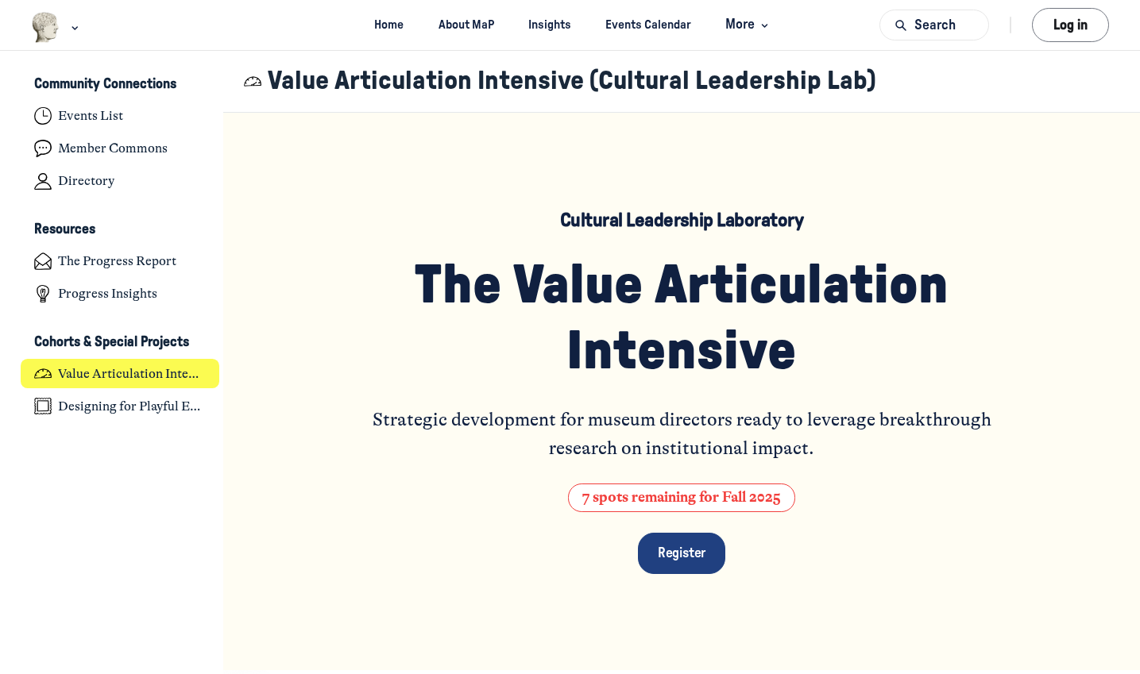
scroll to position [4816, 3122]
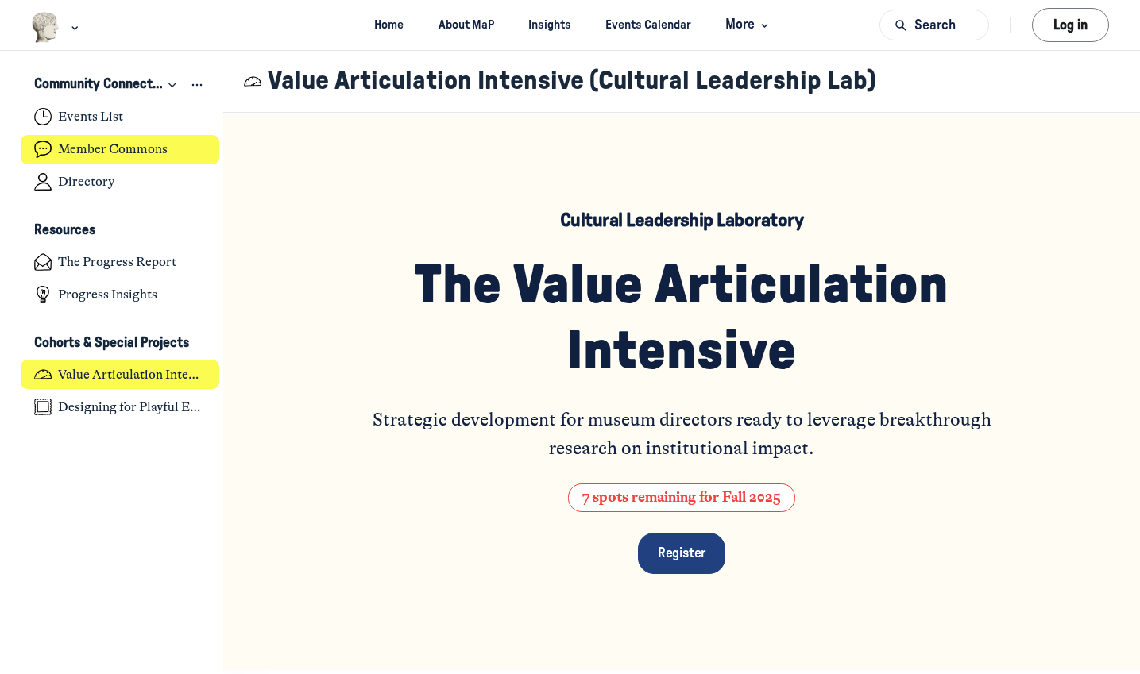
click at [152, 147] on h4 "Member Commons" at bounding box center [113, 149] width 110 height 16
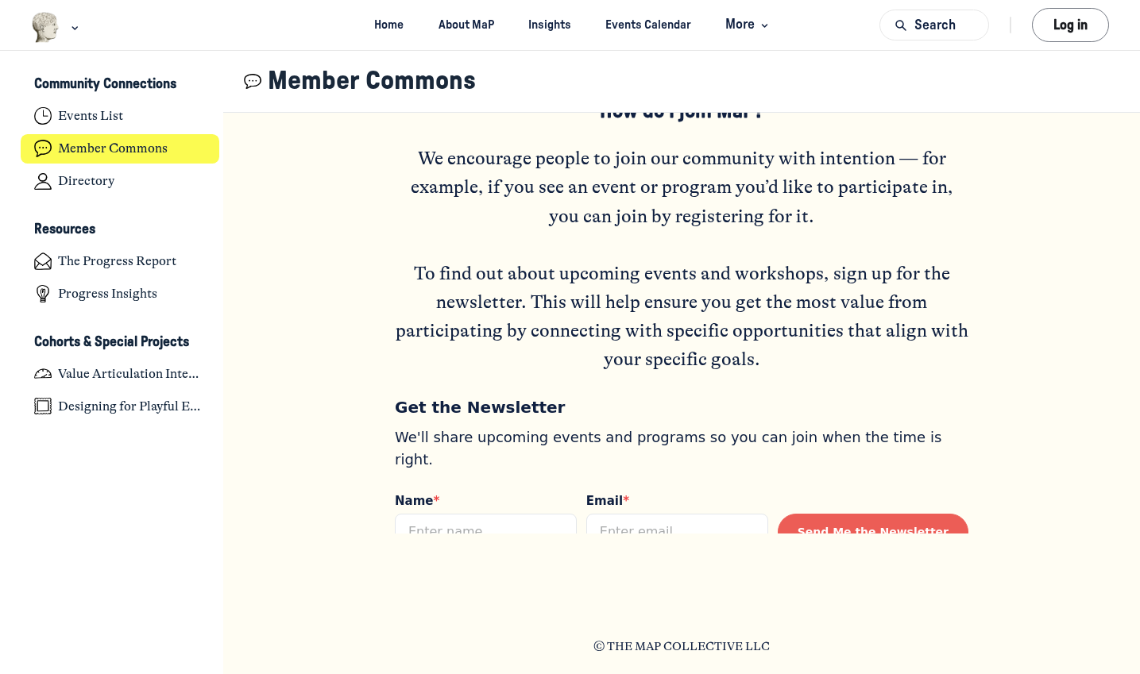
scroll to position [1074, 0]
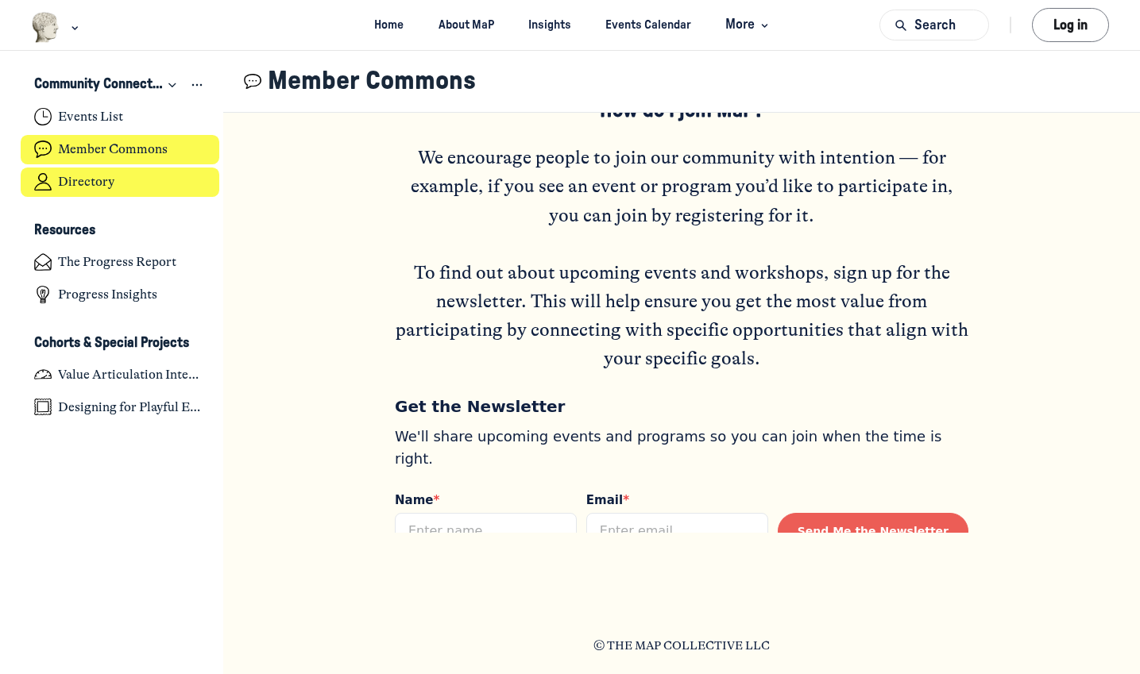
click at [117, 187] on link "Directory" at bounding box center [120, 182] width 199 height 29
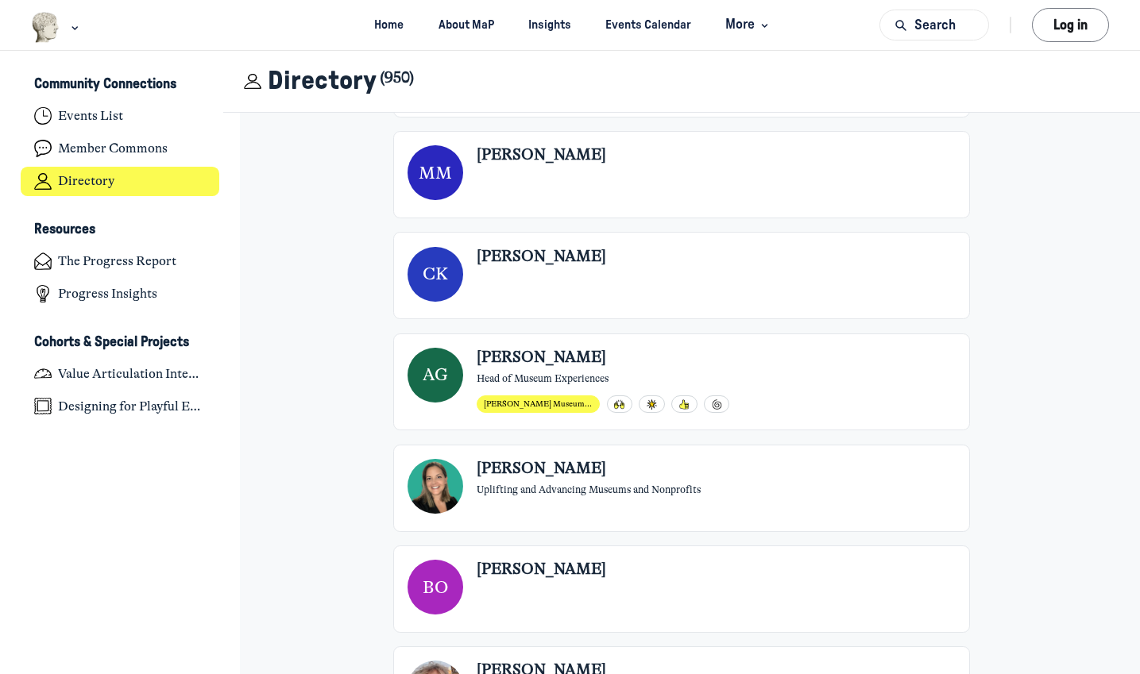
scroll to position [24649, 0]
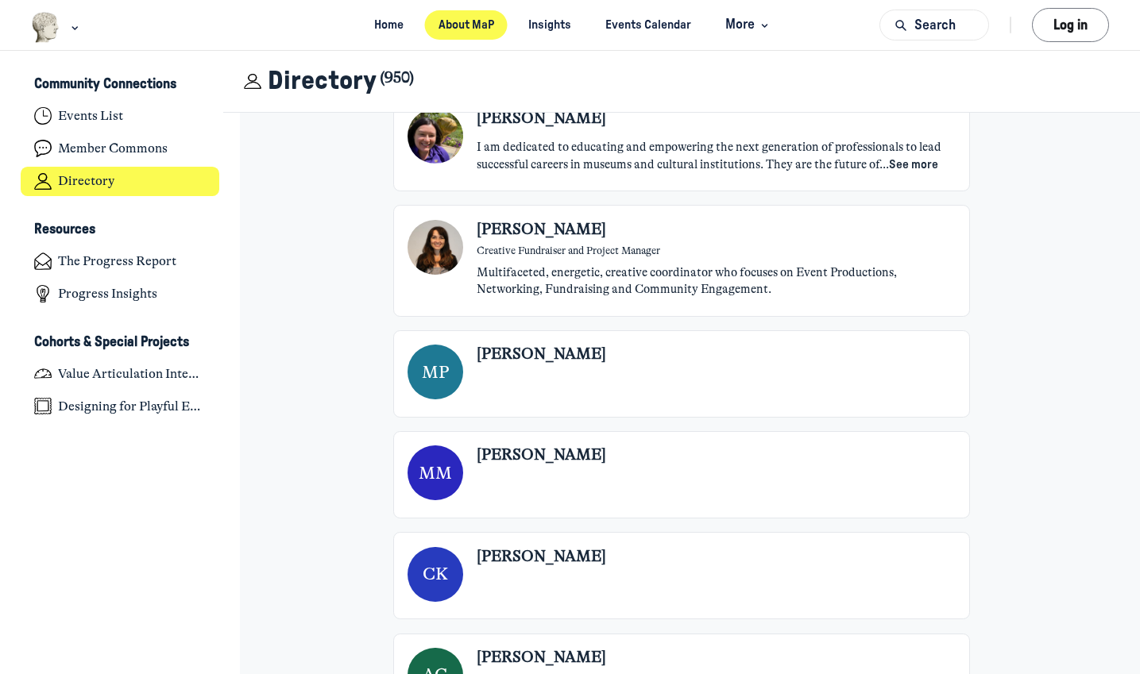
click at [473, 26] on link "About MaP" at bounding box center [465, 24] width 83 height 29
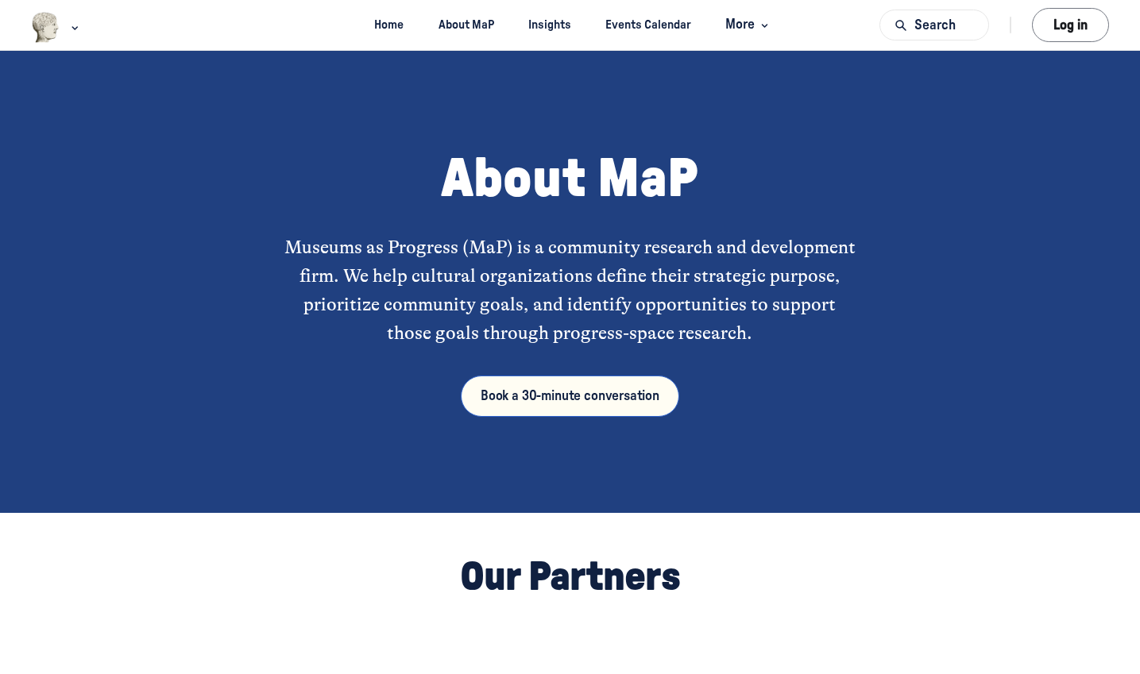
click at [574, 389] on link "Book a 30-minute conversation" at bounding box center [570, 396] width 218 height 41
